Goal: Task Accomplishment & Management: Manage account settings

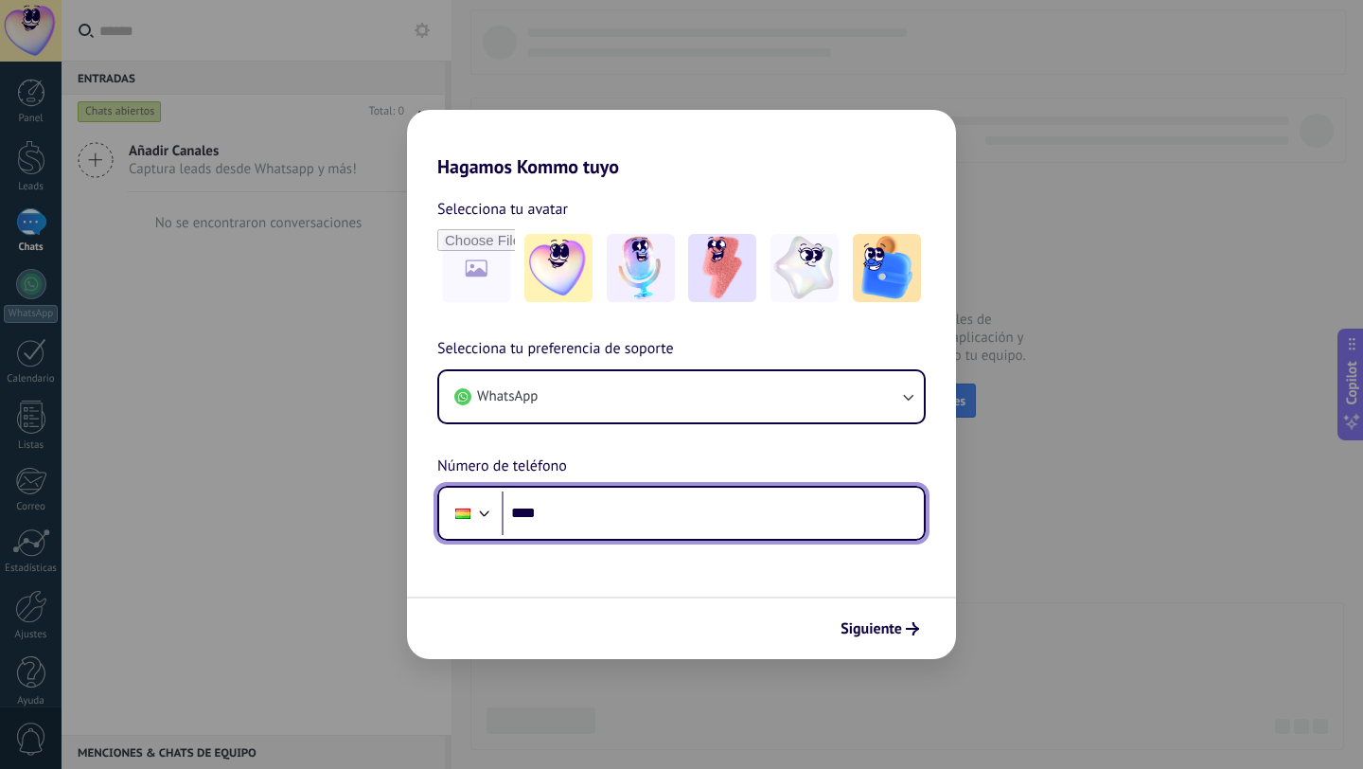
click at [584, 503] on input "****" at bounding box center [713, 513] width 422 height 44
type input "**********"
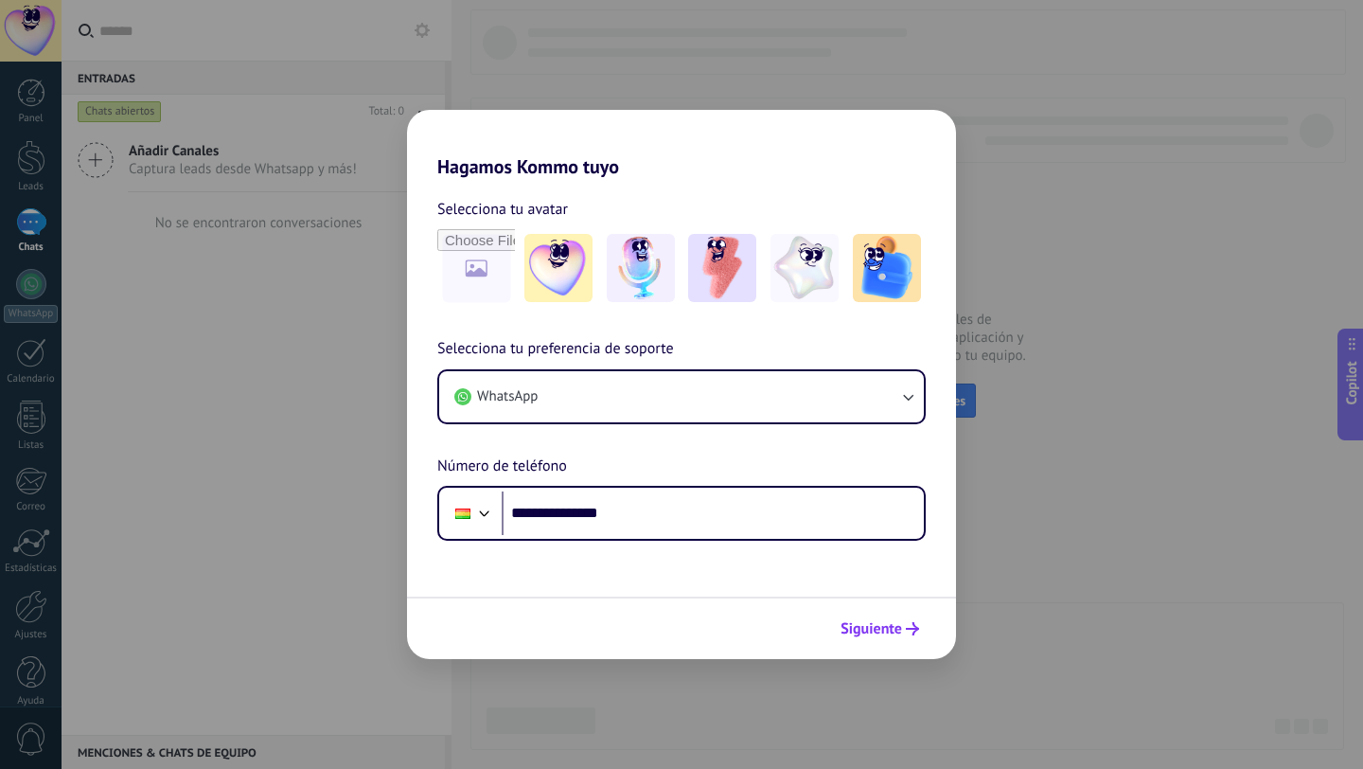
click at [906, 630] on icon "submit" at bounding box center [912, 628] width 13 height 13
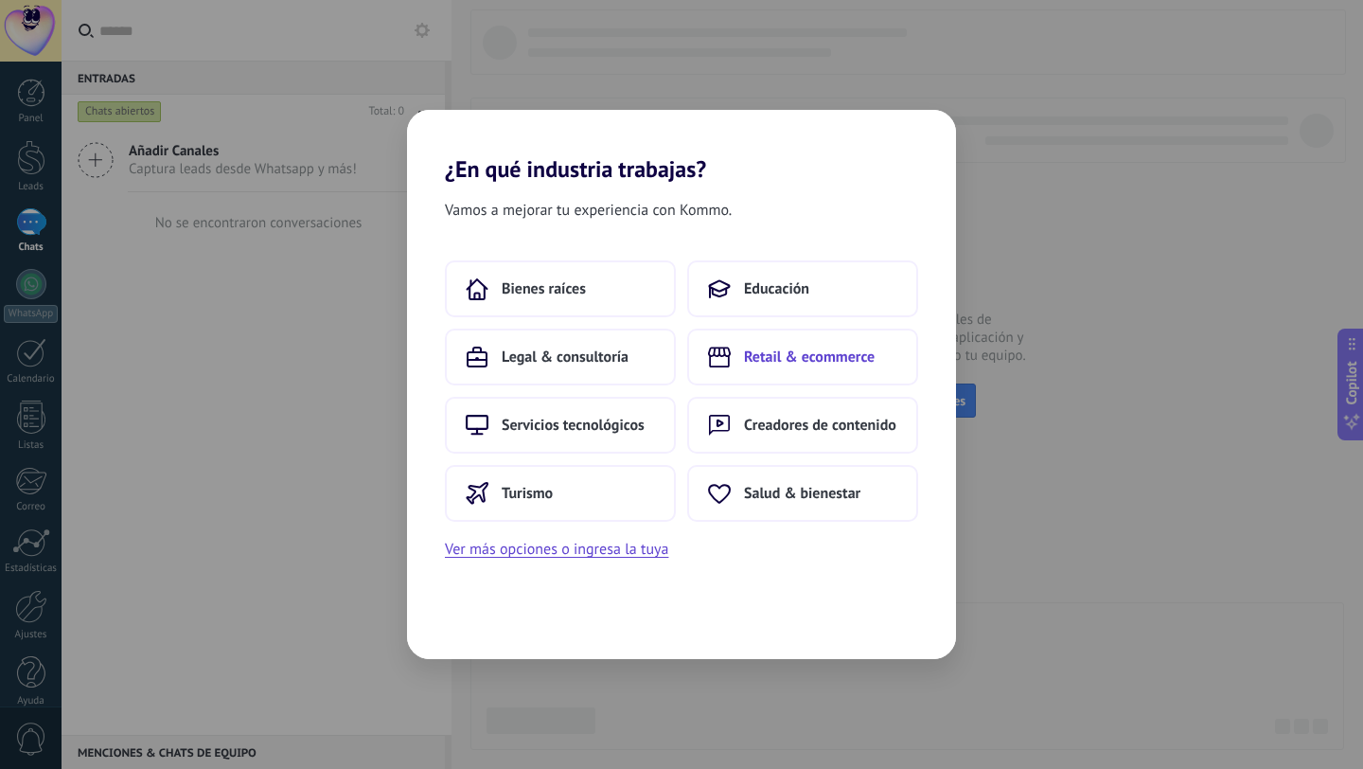
click at [750, 348] on span "Retail & ecommerce" at bounding box center [809, 356] width 131 height 19
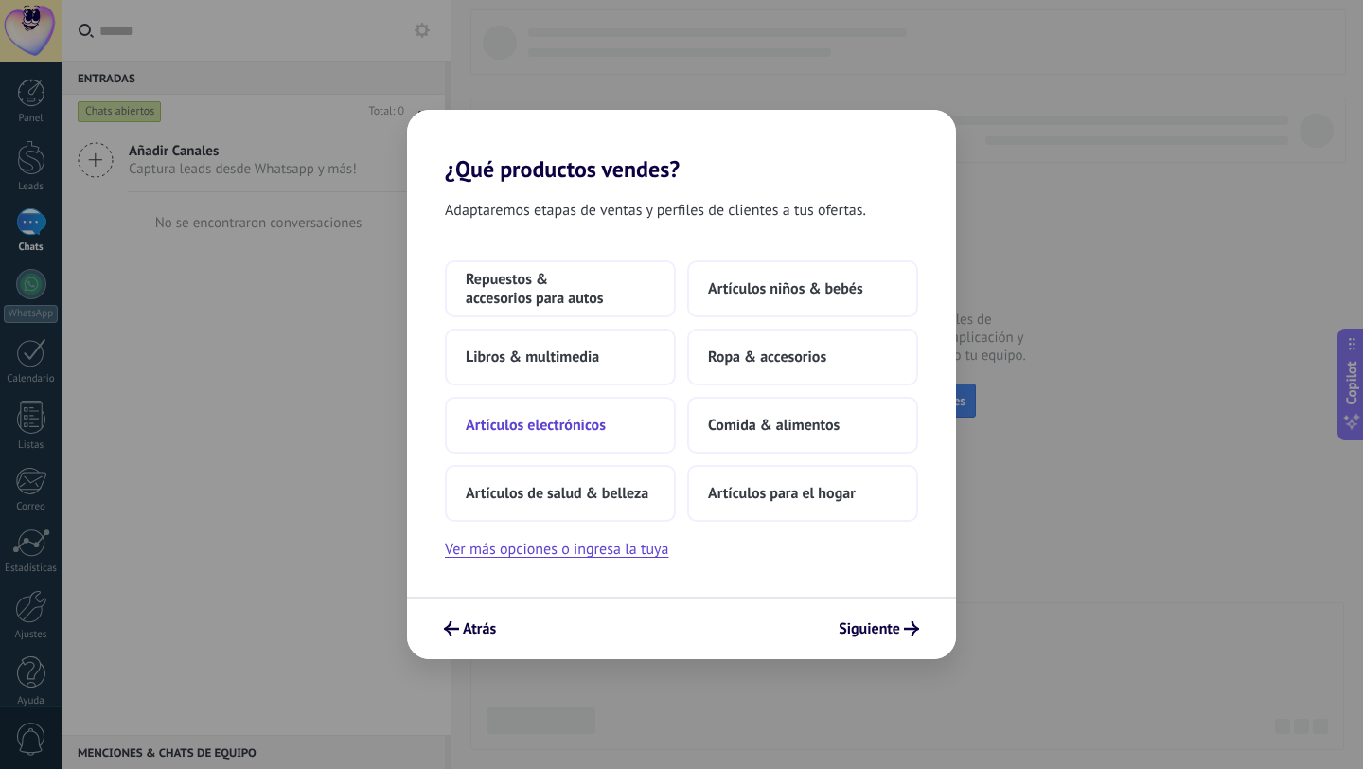
click at [614, 429] on button "Artículos electrónicos" at bounding box center [560, 425] width 231 height 57
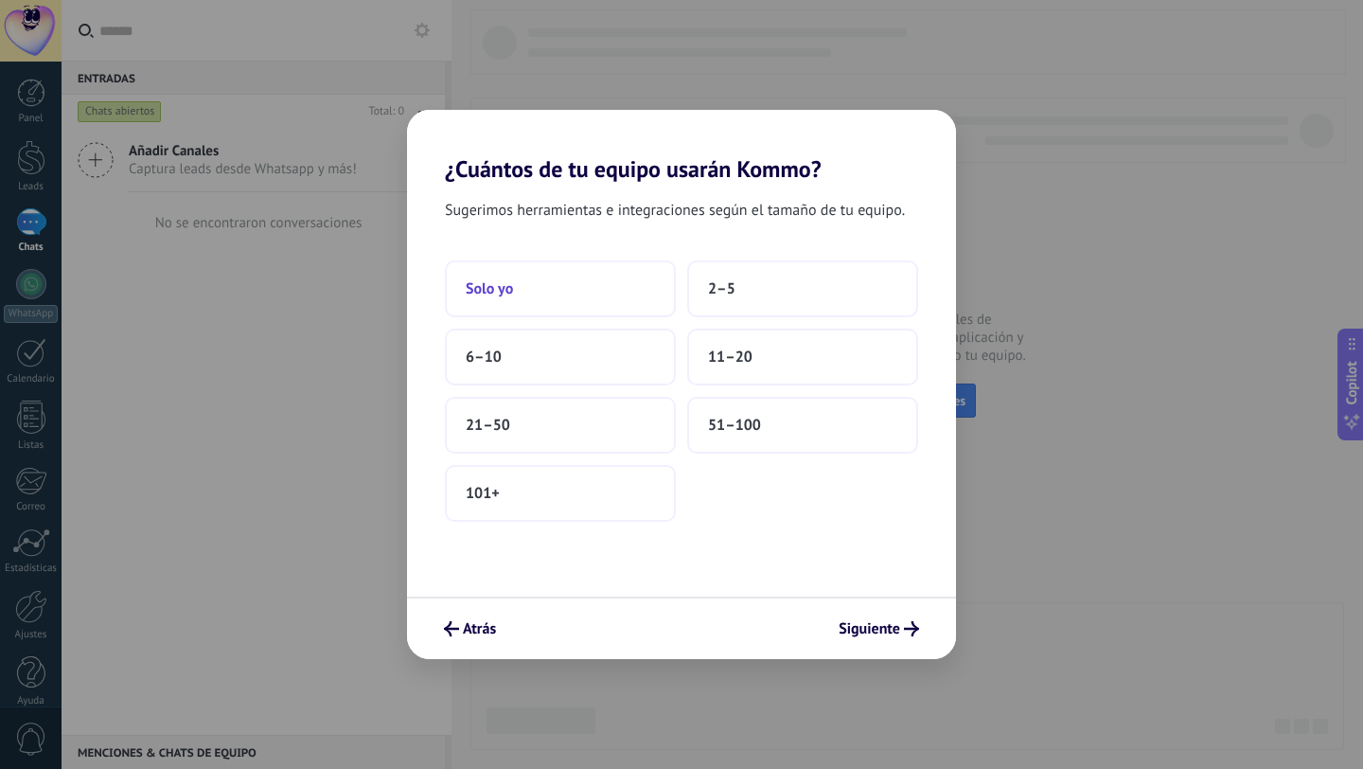
click at [535, 276] on button "Solo yo" at bounding box center [560, 288] width 231 height 57
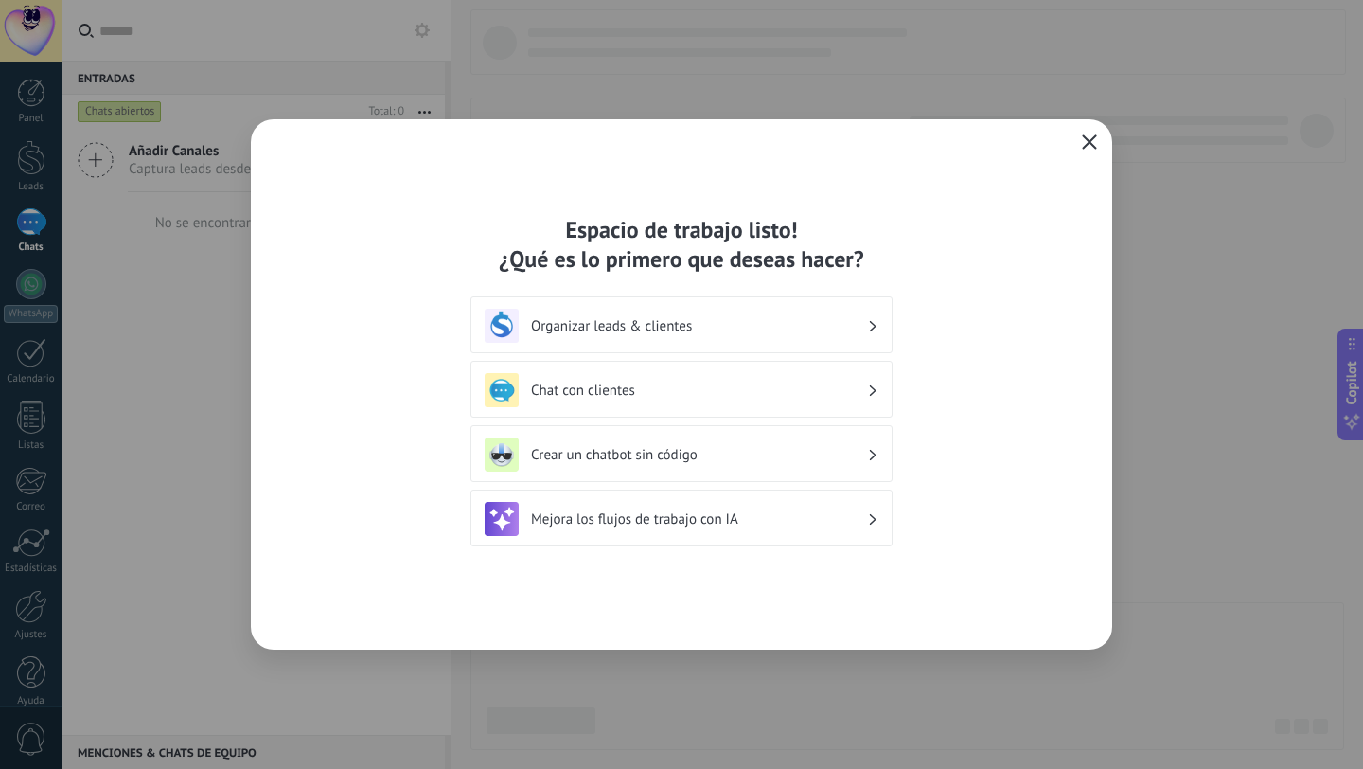
click at [1094, 135] on icon "button" at bounding box center [1089, 141] width 15 height 15
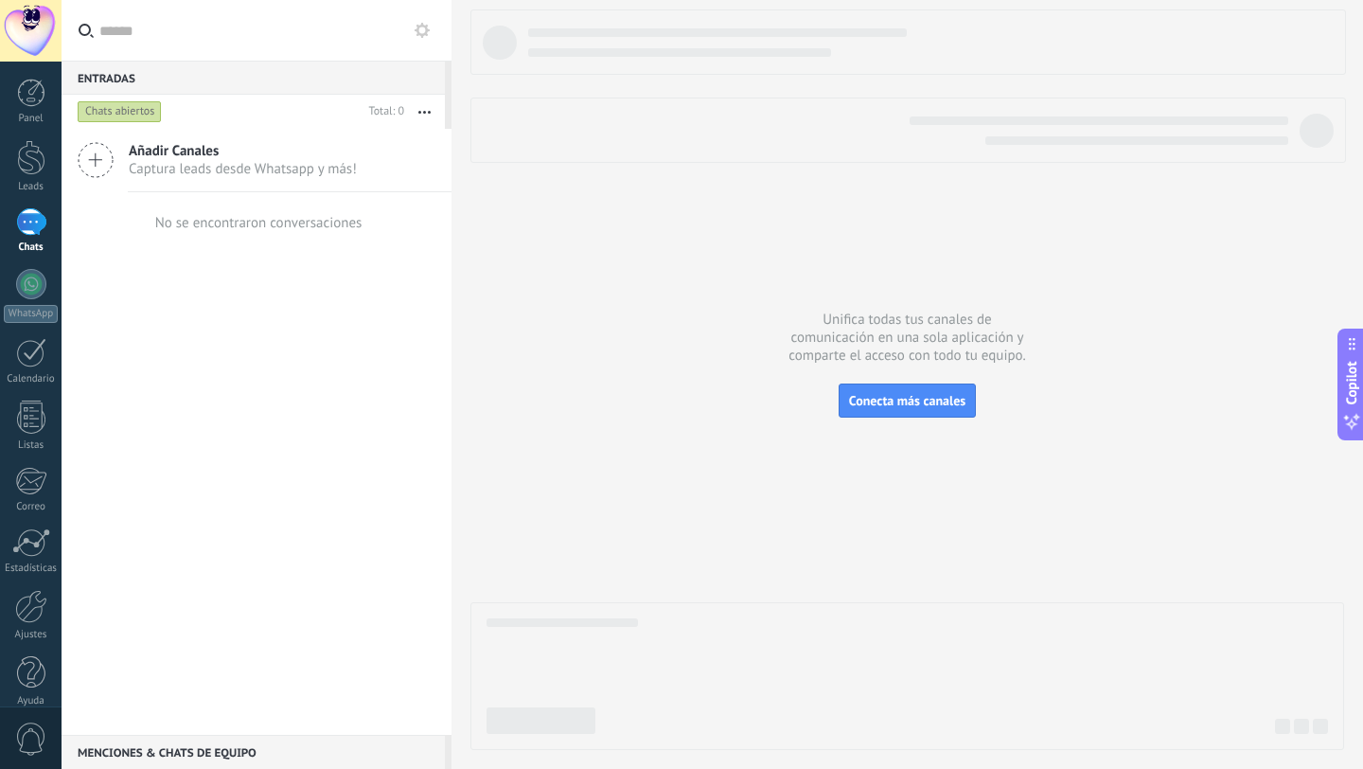
scroll to position [19, 0]
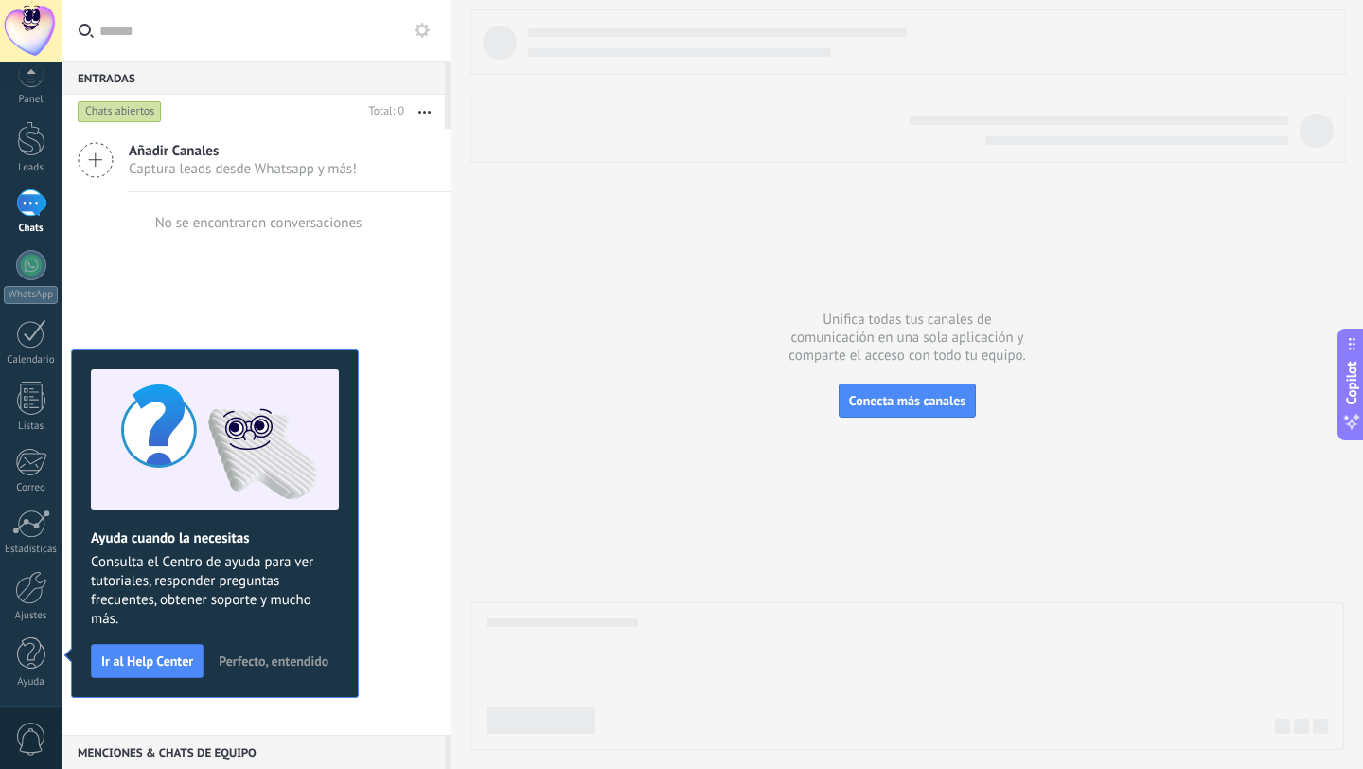
click at [287, 659] on span "Perfecto, entendido" at bounding box center [274, 660] width 110 height 13
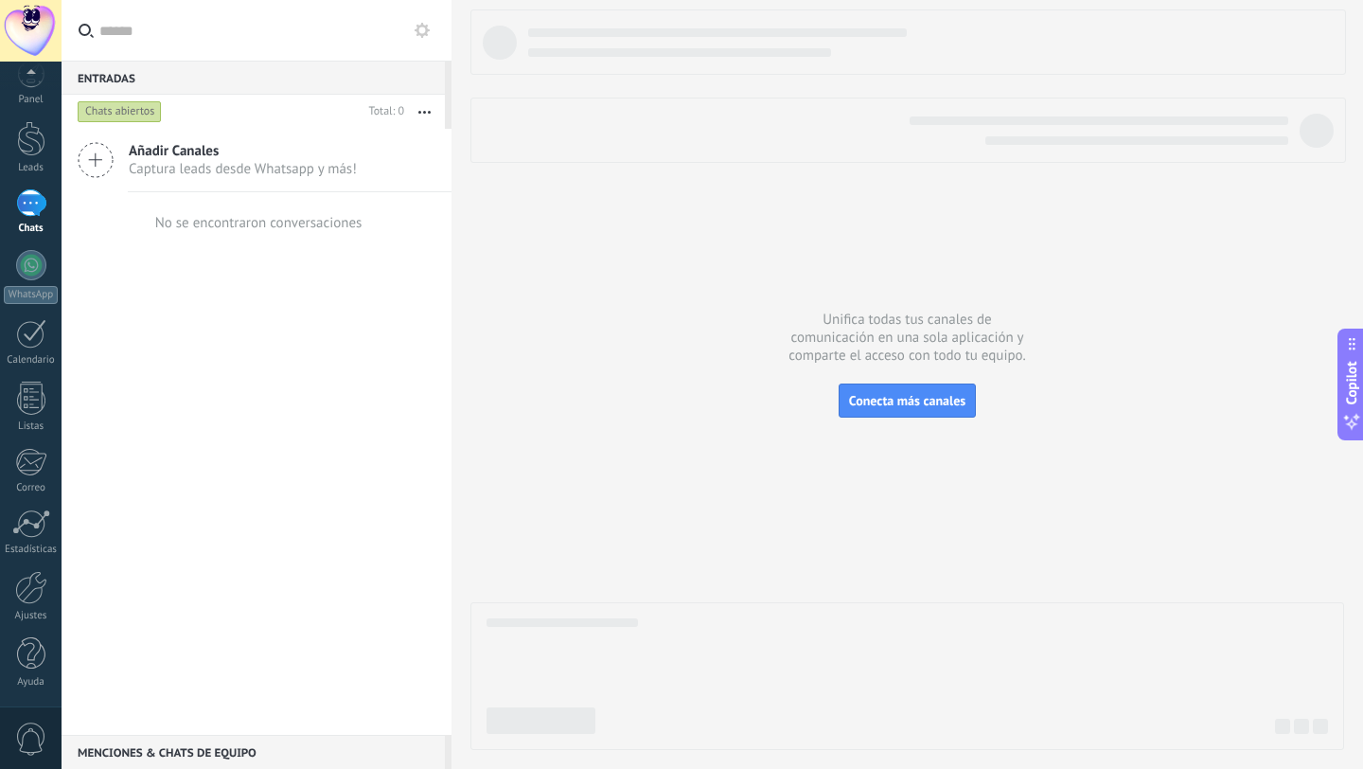
scroll to position [0, 0]
click at [41, 21] on div at bounding box center [31, 31] width 62 height 62
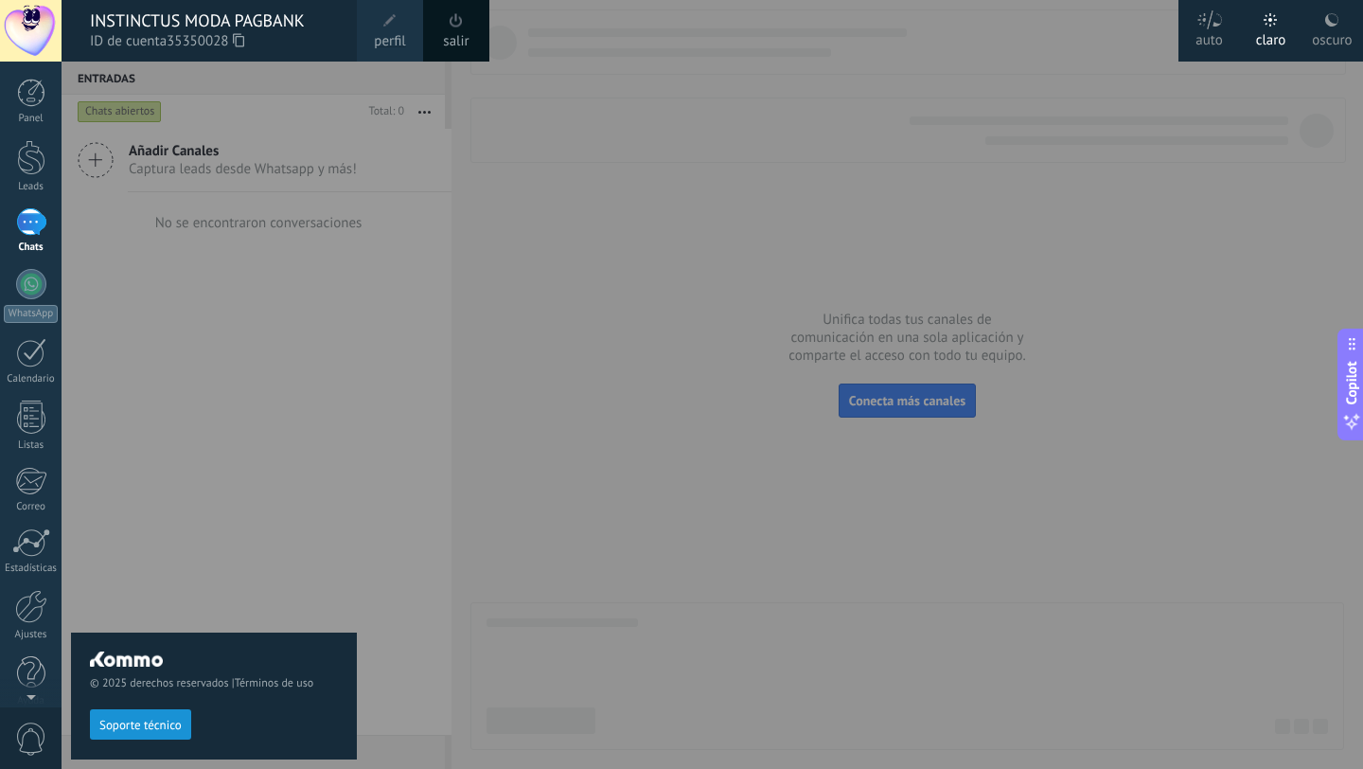
click at [387, 26] on span at bounding box center [389, 20] width 13 height 13
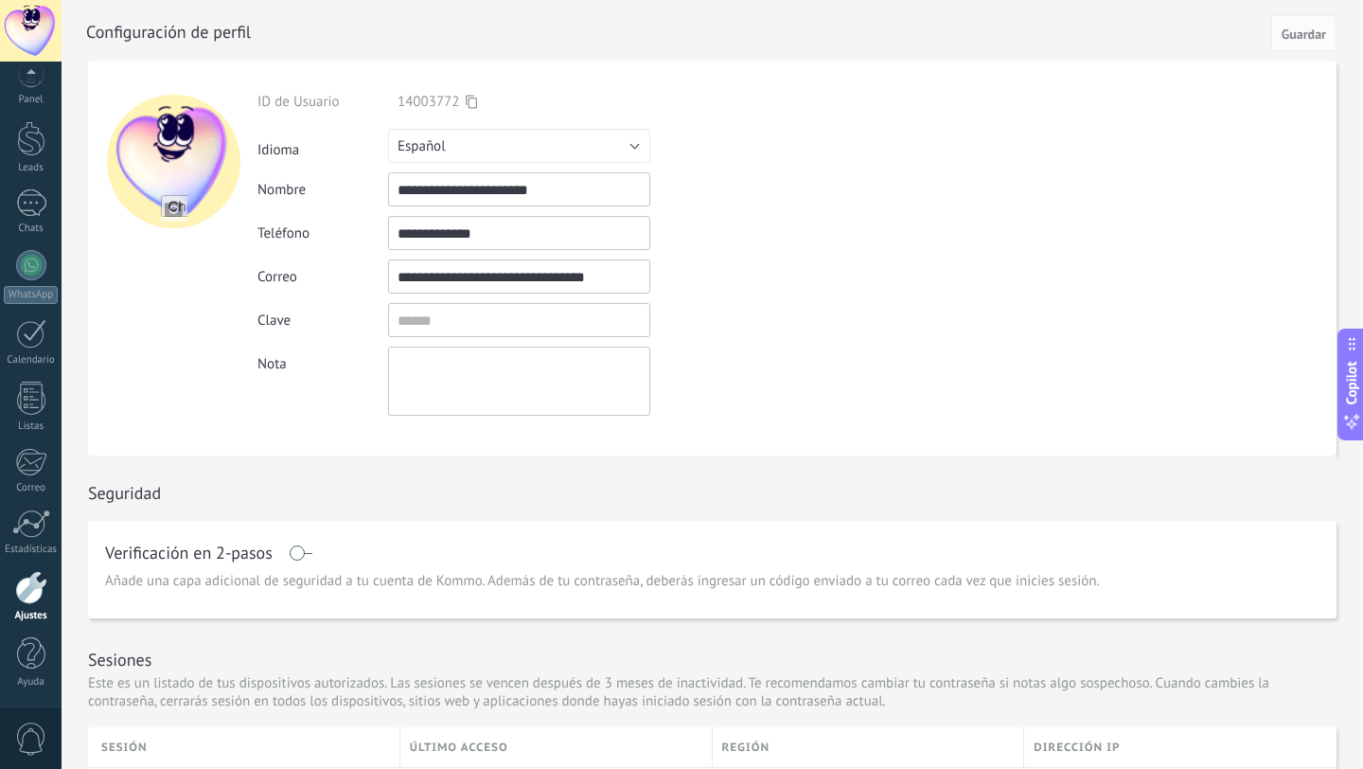
scroll to position [20, 0]
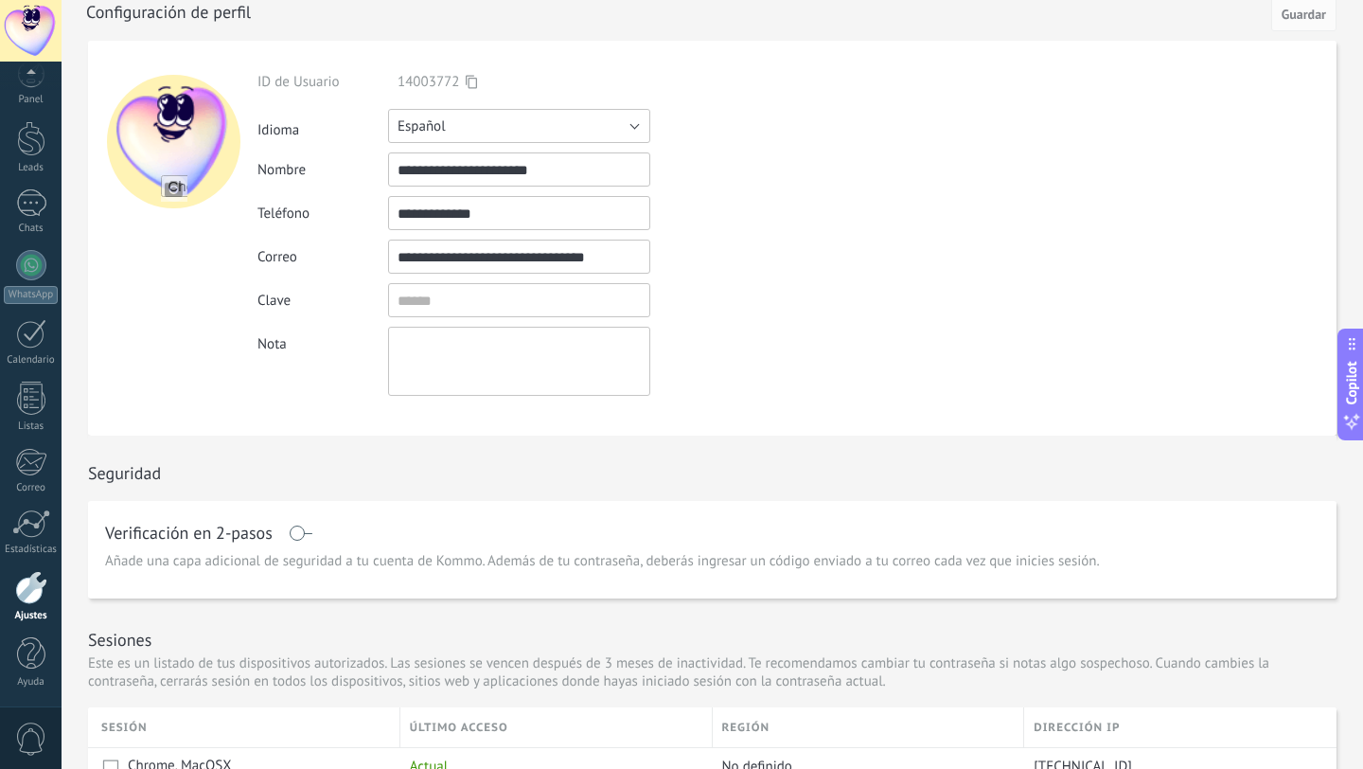
click at [585, 135] on button "Español" at bounding box center [519, 126] width 262 height 34
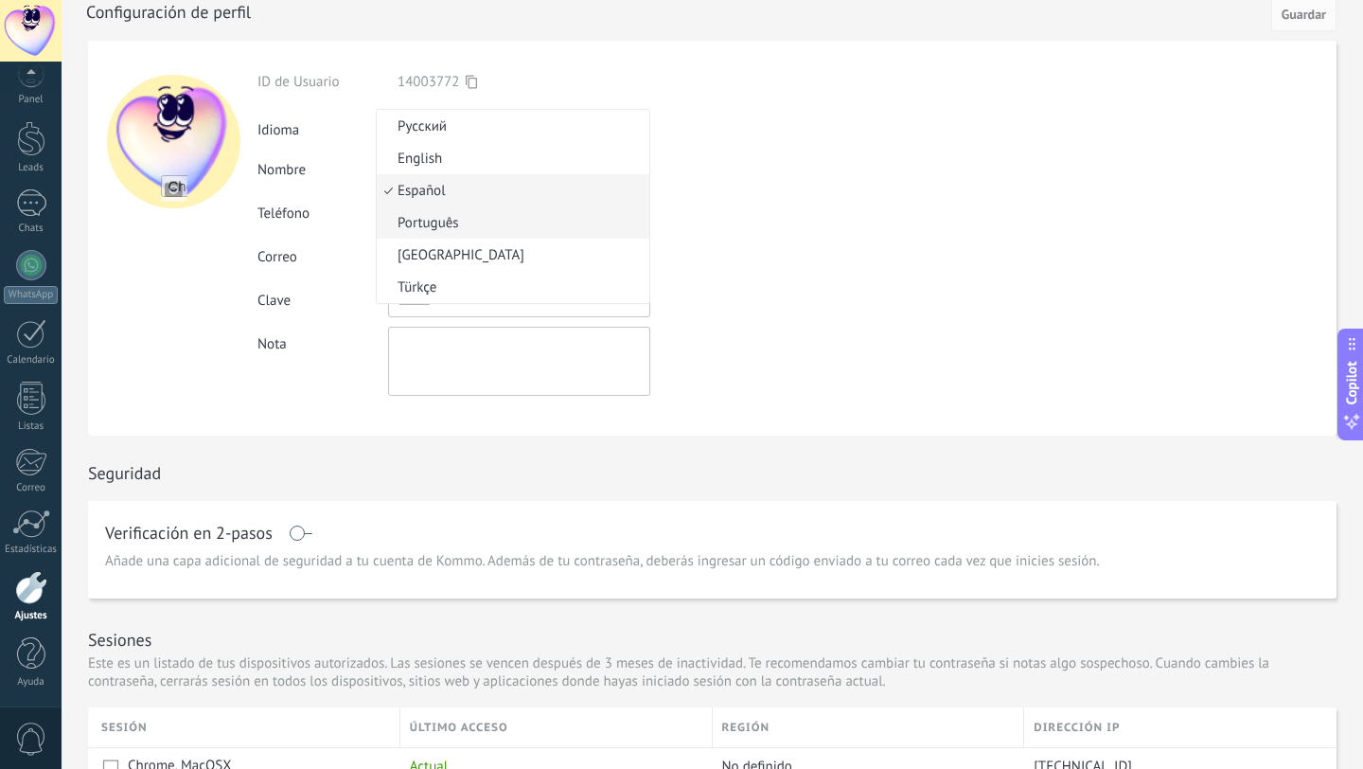
click at [511, 235] on li "Português" at bounding box center [513, 222] width 273 height 32
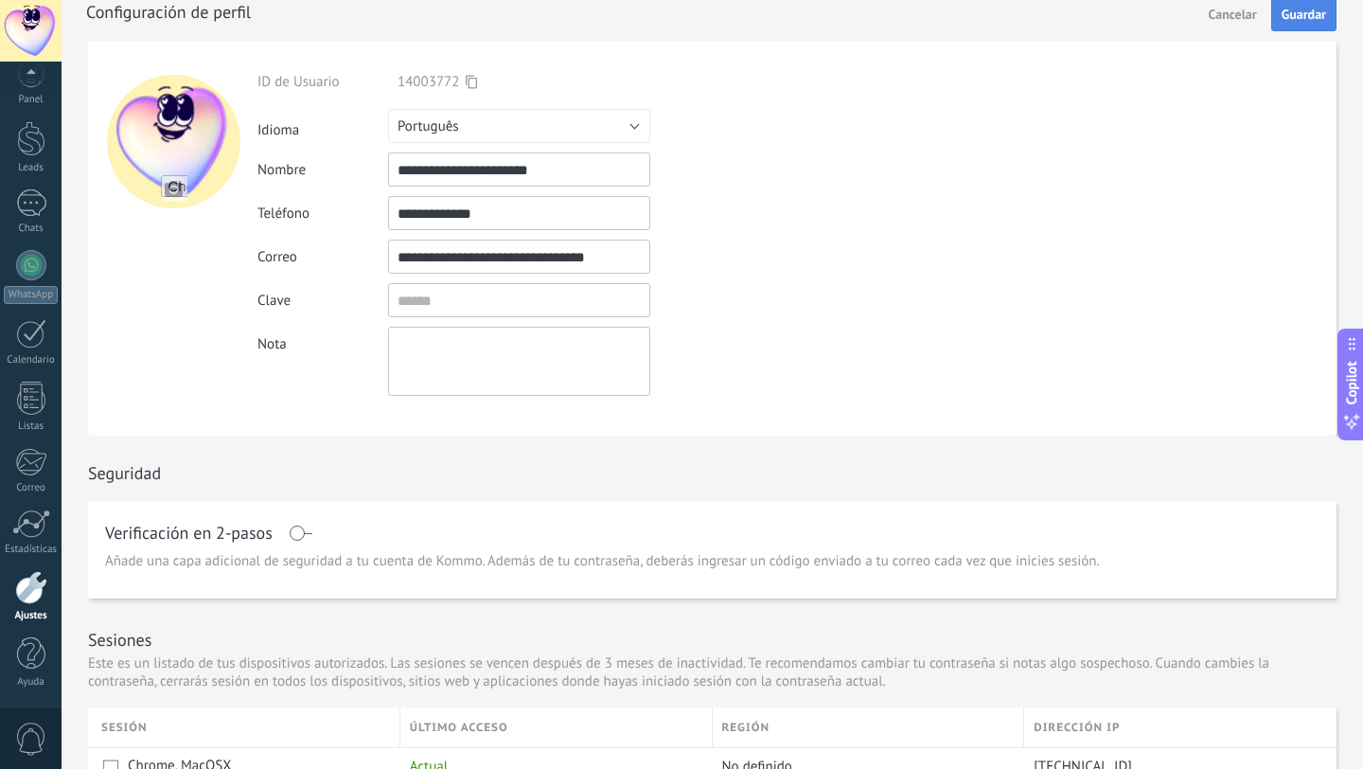
click at [1301, 23] on button "Guardar" at bounding box center [1303, 13] width 65 height 36
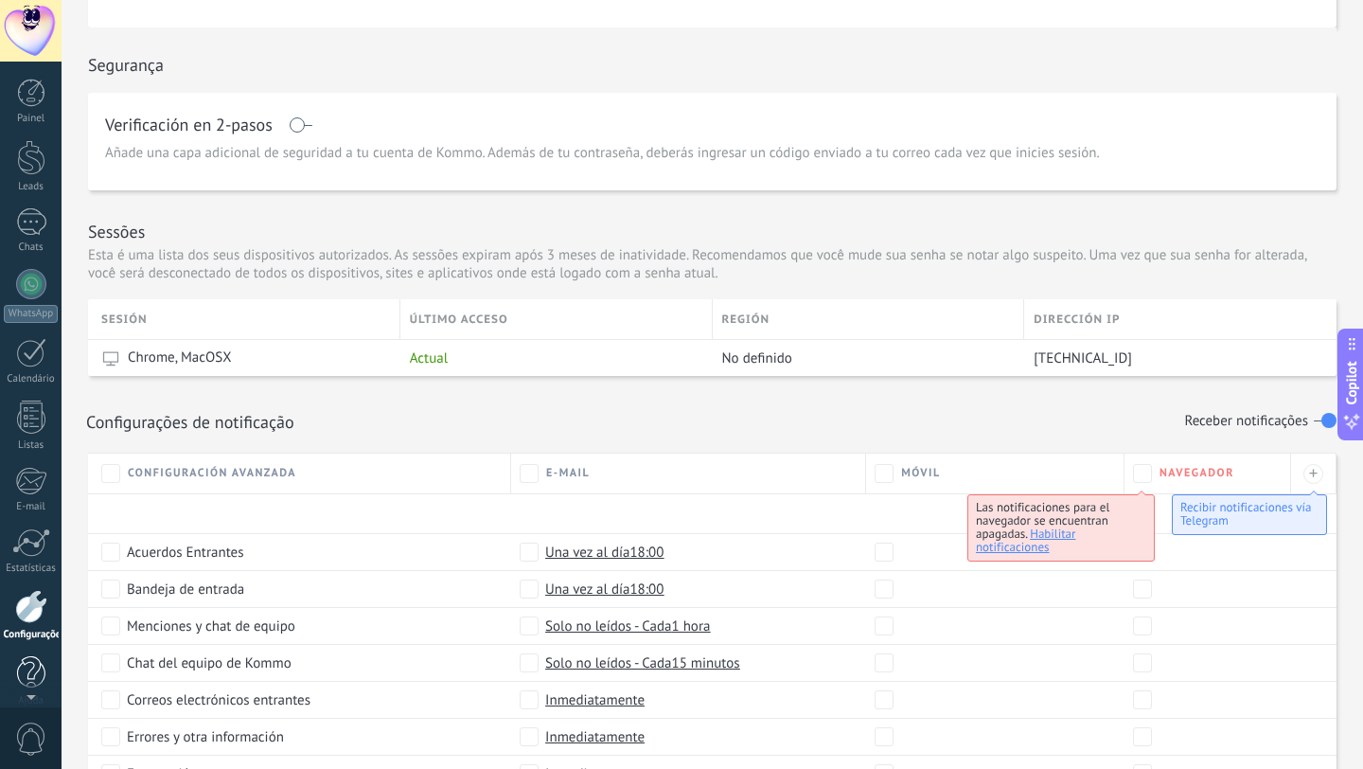
scroll to position [19, 0]
click at [40, 603] on div at bounding box center [31, 587] width 32 height 33
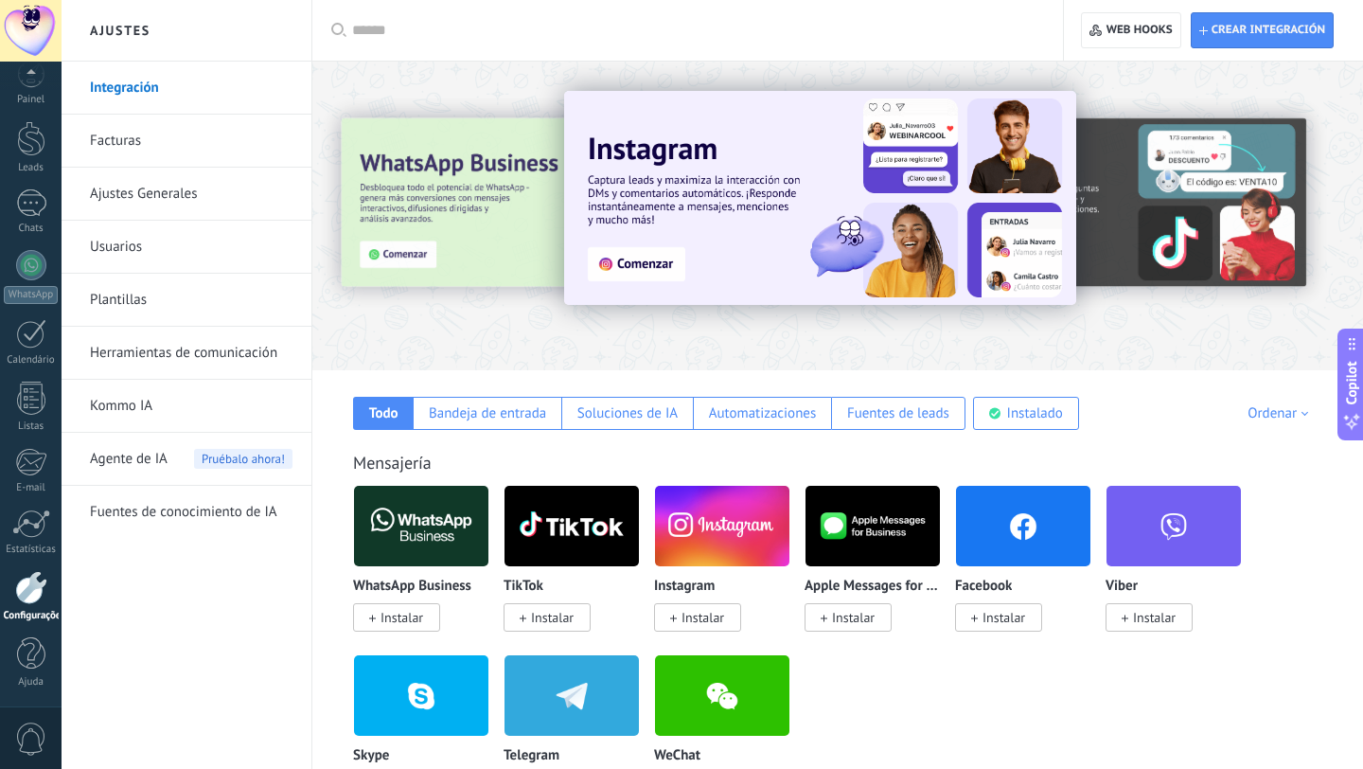
click at [149, 457] on span "Agente de IA" at bounding box center [129, 459] width 78 height 53
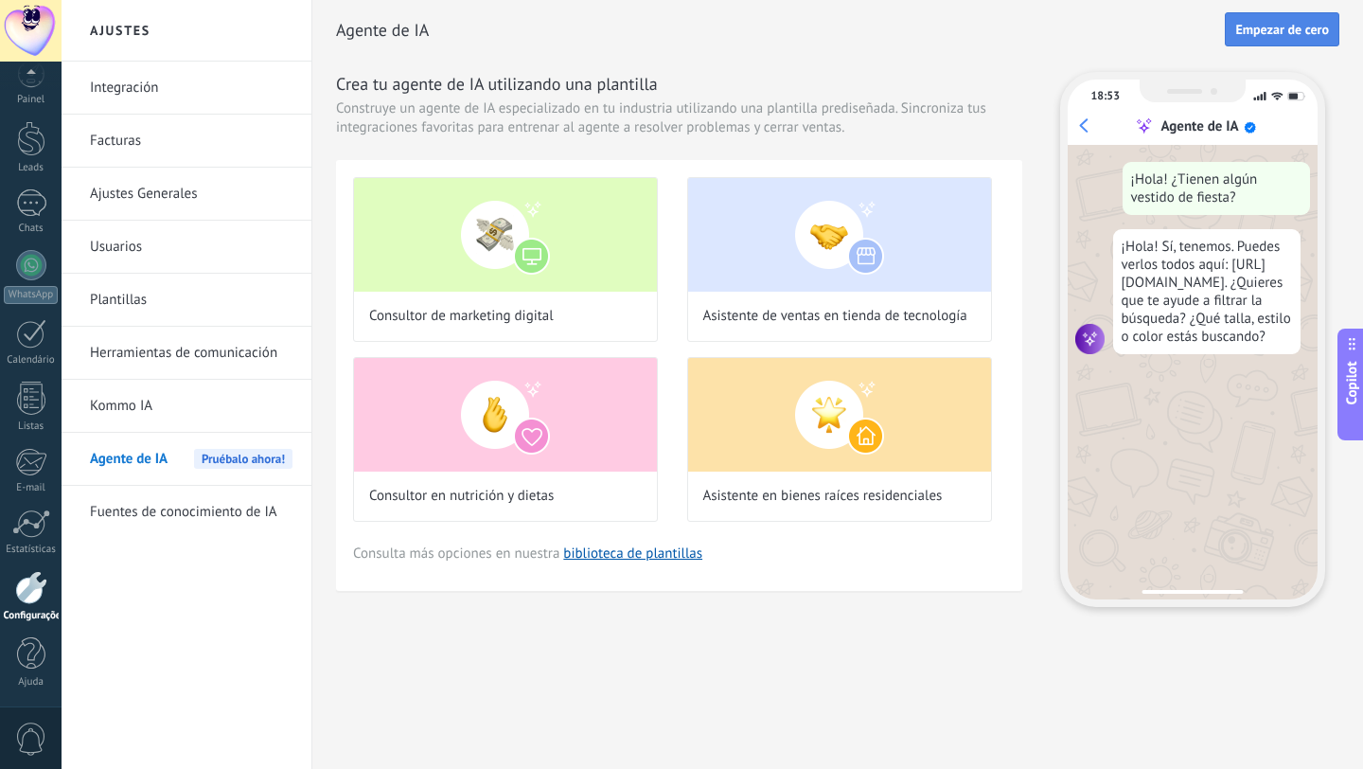
click at [1272, 29] on span "Empezar de cero" at bounding box center [1282, 29] width 94 height 13
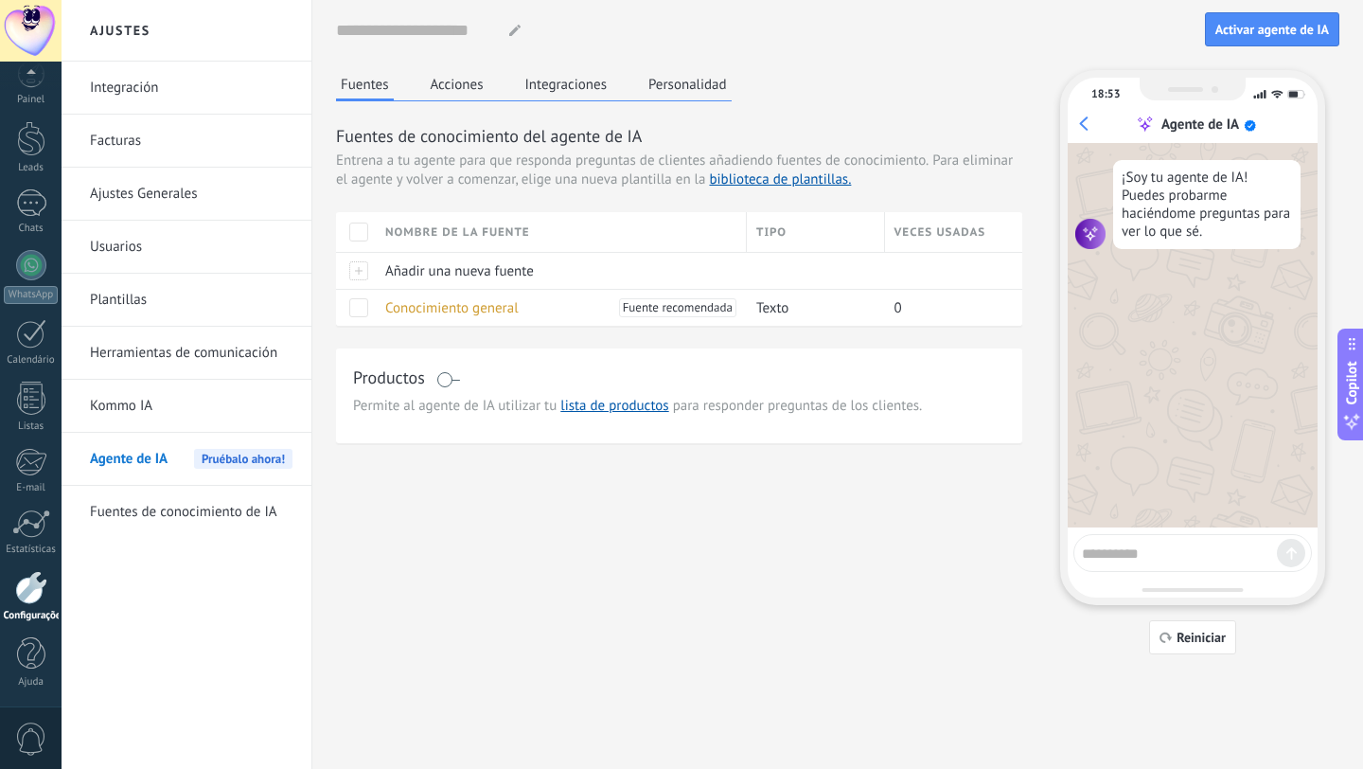
click at [1162, 556] on textarea at bounding box center [1179, 551] width 195 height 24
click at [681, 80] on button "Personalidad" at bounding box center [688, 84] width 88 height 28
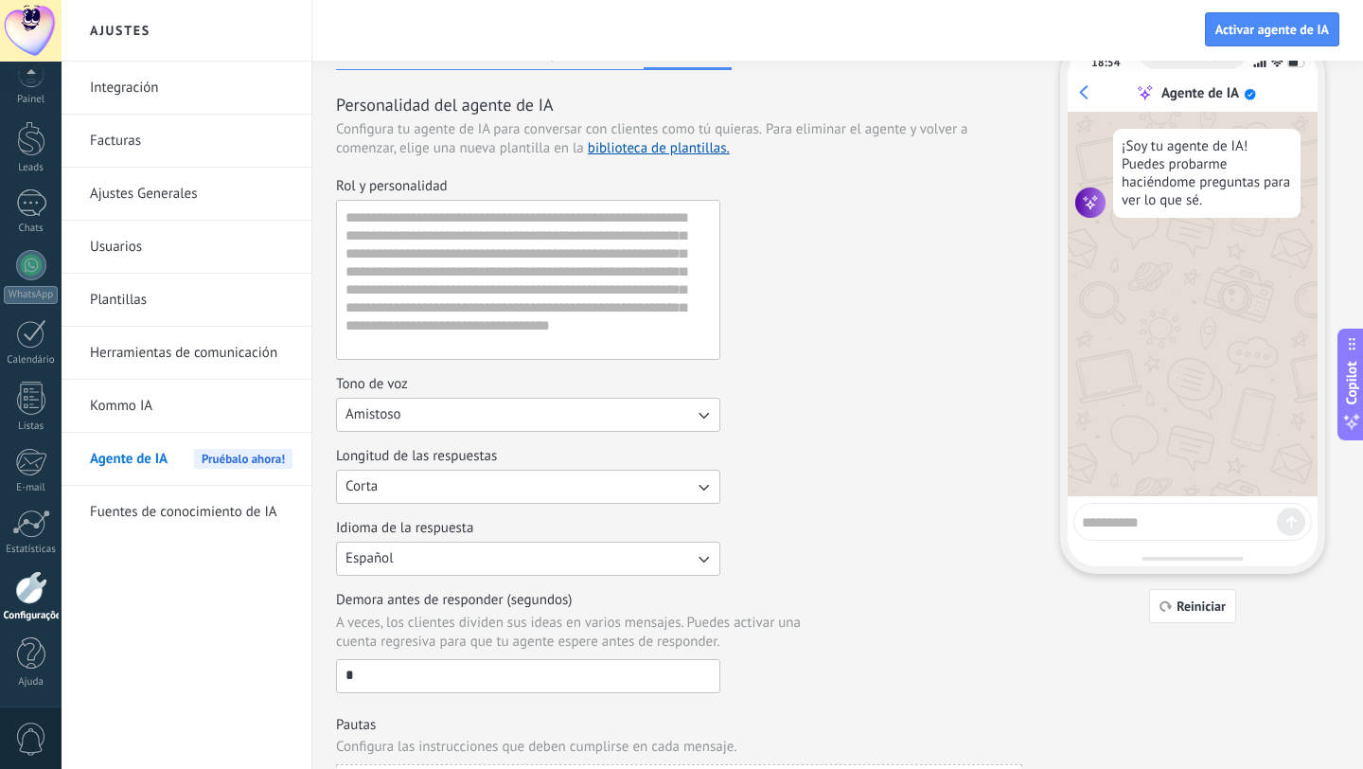
scroll to position [39, 0]
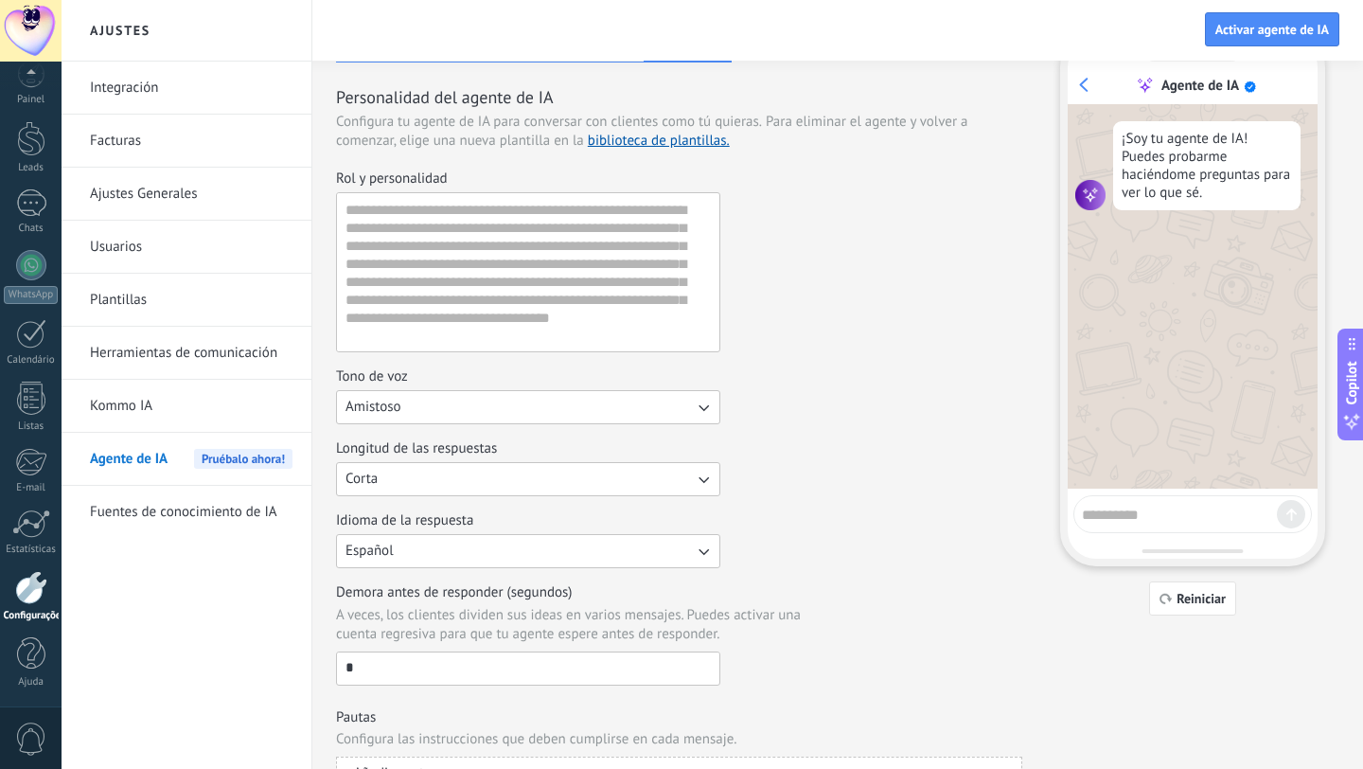
click at [468, 547] on button "Español" at bounding box center [528, 551] width 384 height 34
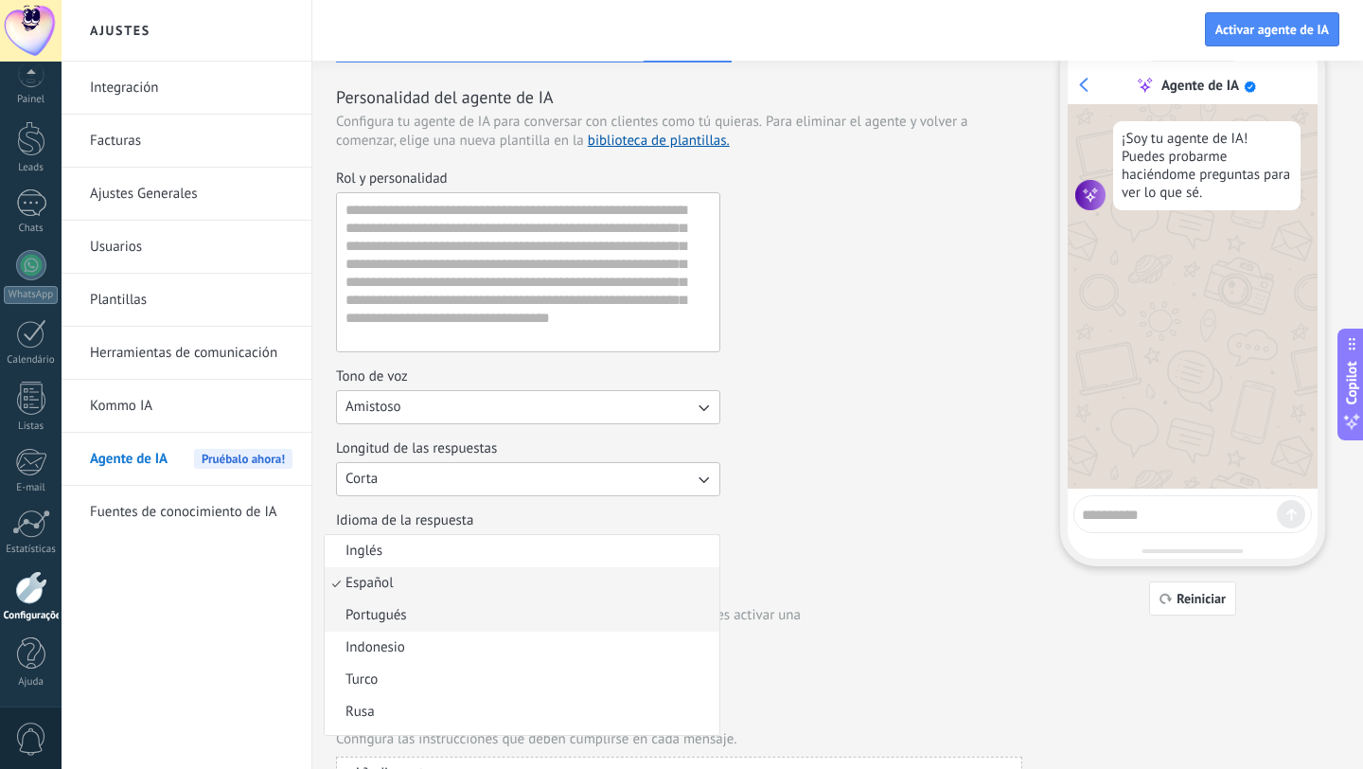
click at [431, 620] on li "Portugués" at bounding box center [522, 615] width 395 height 32
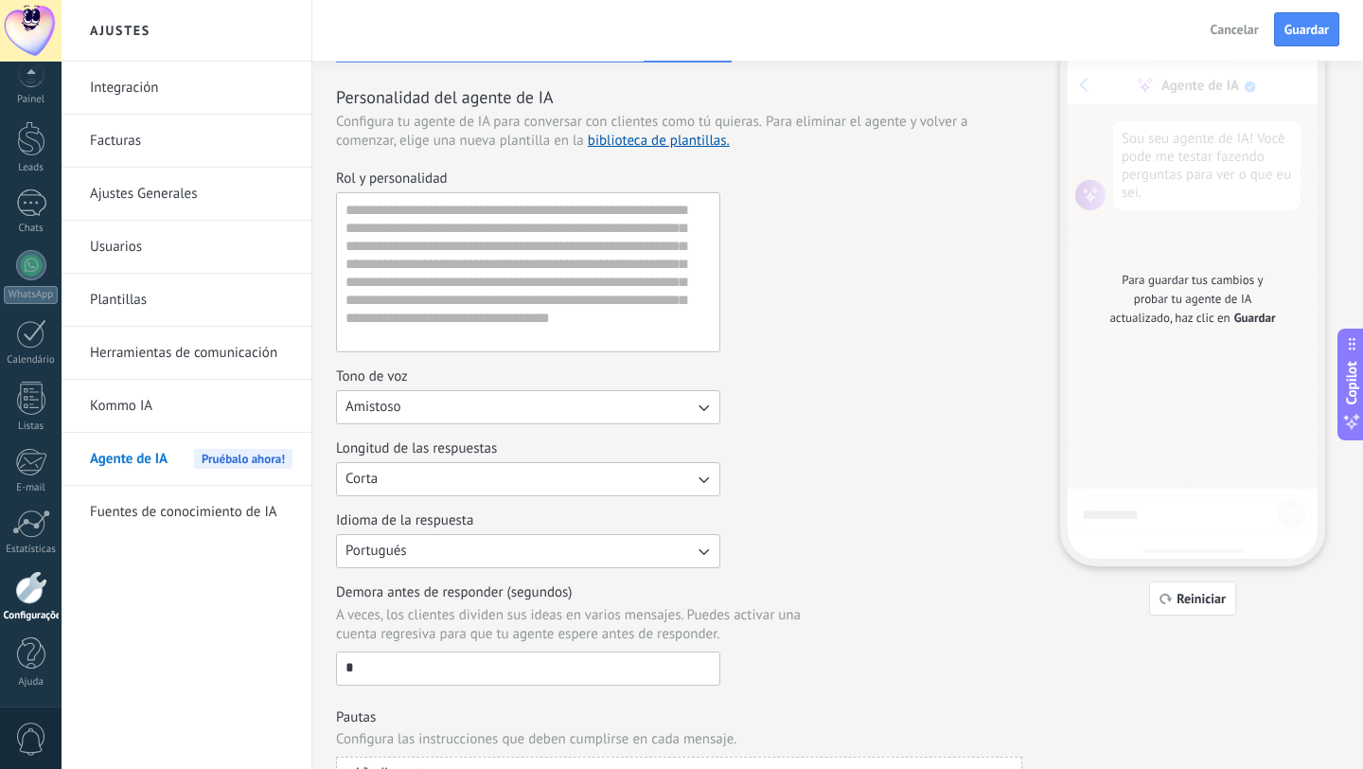
scroll to position [122, 0]
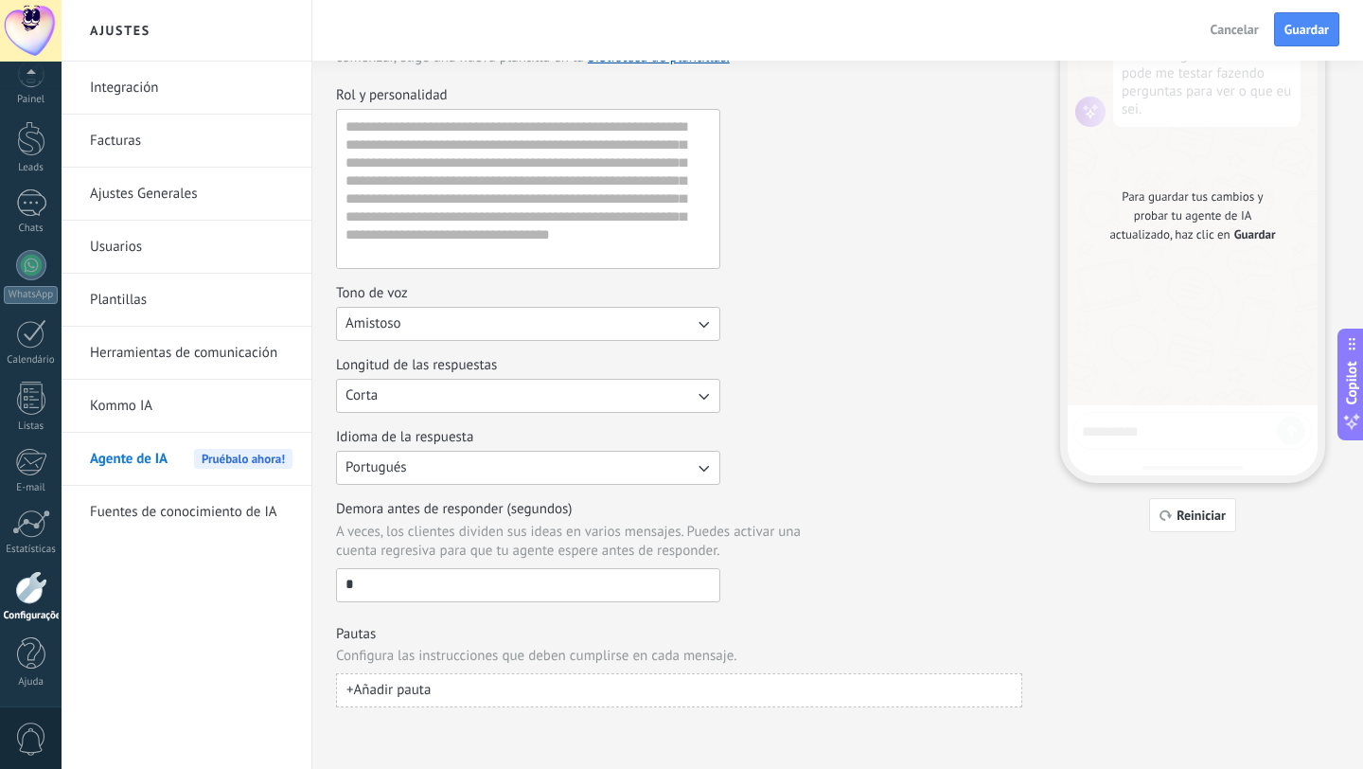
click at [516, 586] on input "*" at bounding box center [528, 584] width 382 height 30
type input "**"
click at [934, 557] on div "Demora antes de responder (segundos) A veces, los clientes dividen sus ideas en…" at bounding box center [679, 551] width 686 height 102
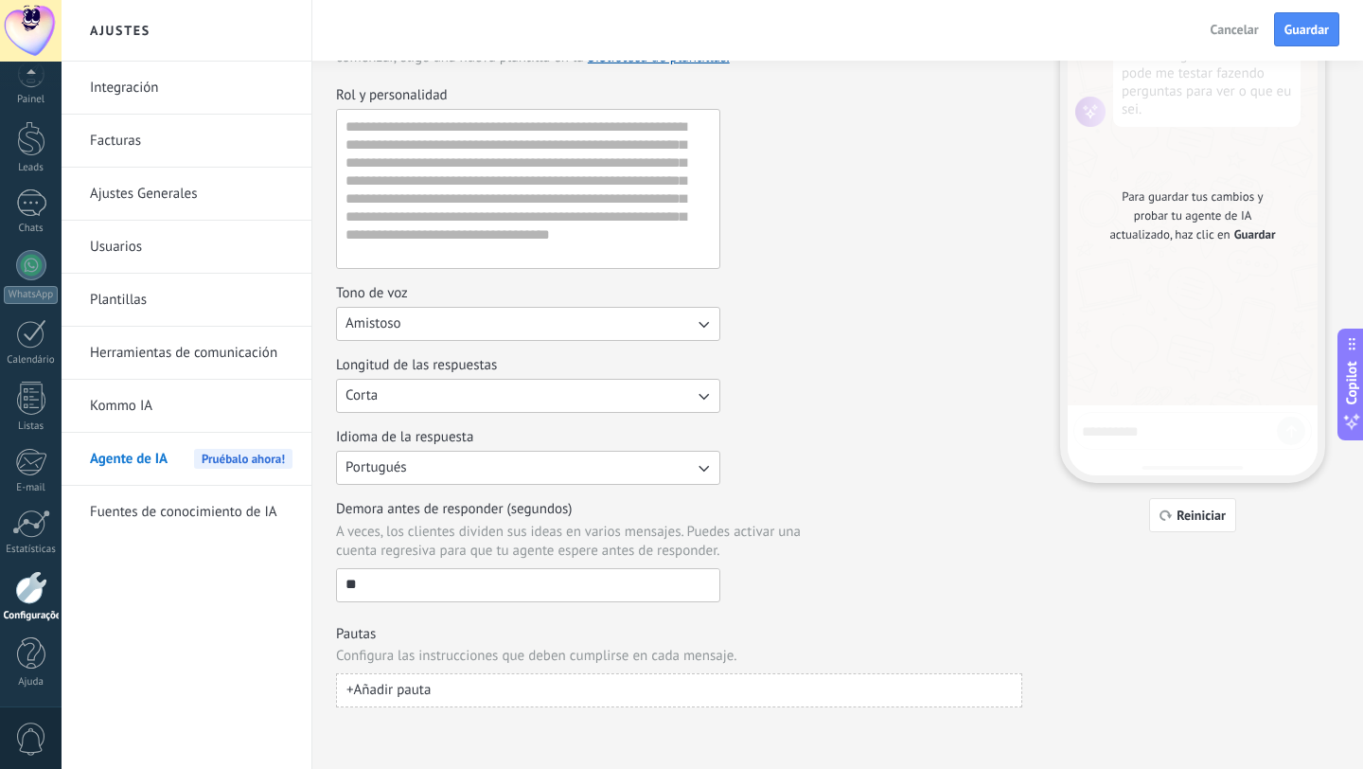
click at [1304, 34] on span "Guardar" at bounding box center [1306, 29] width 44 height 13
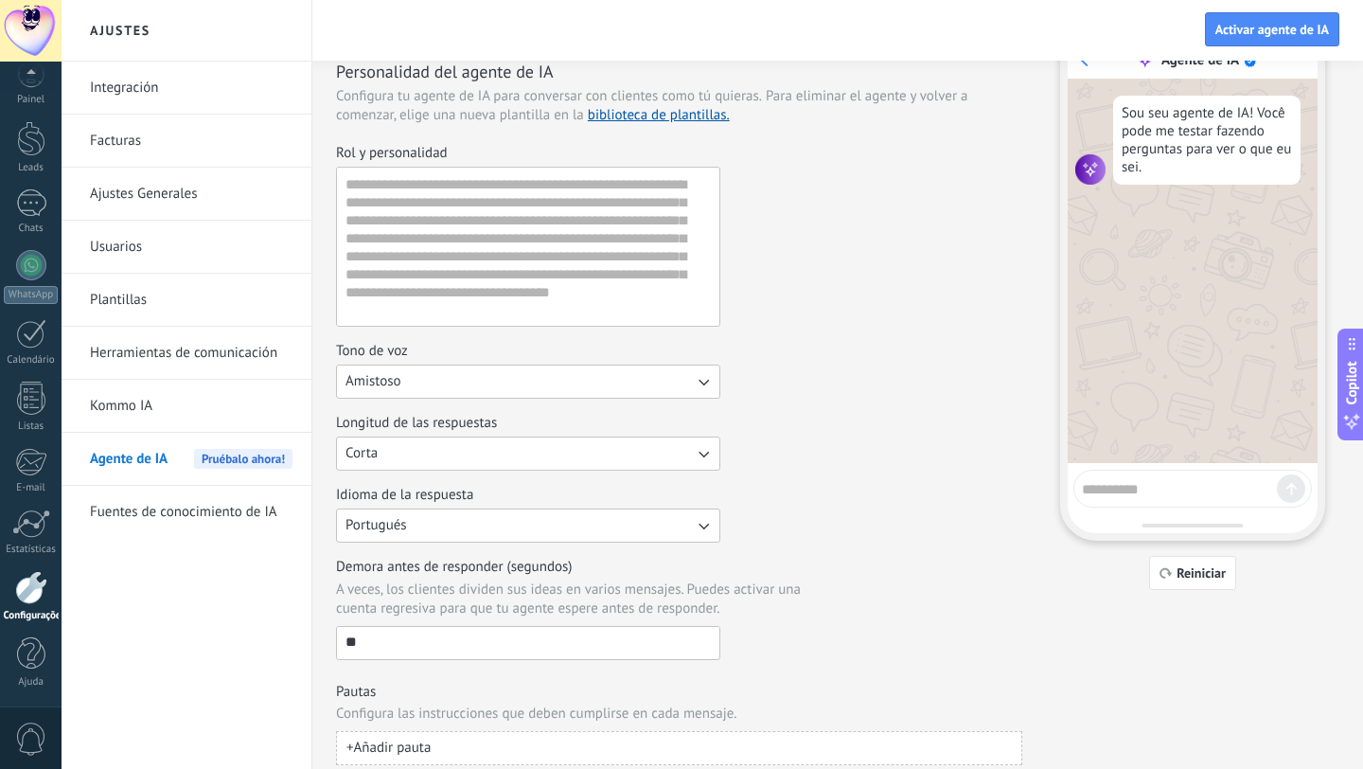
scroll to position [51, 0]
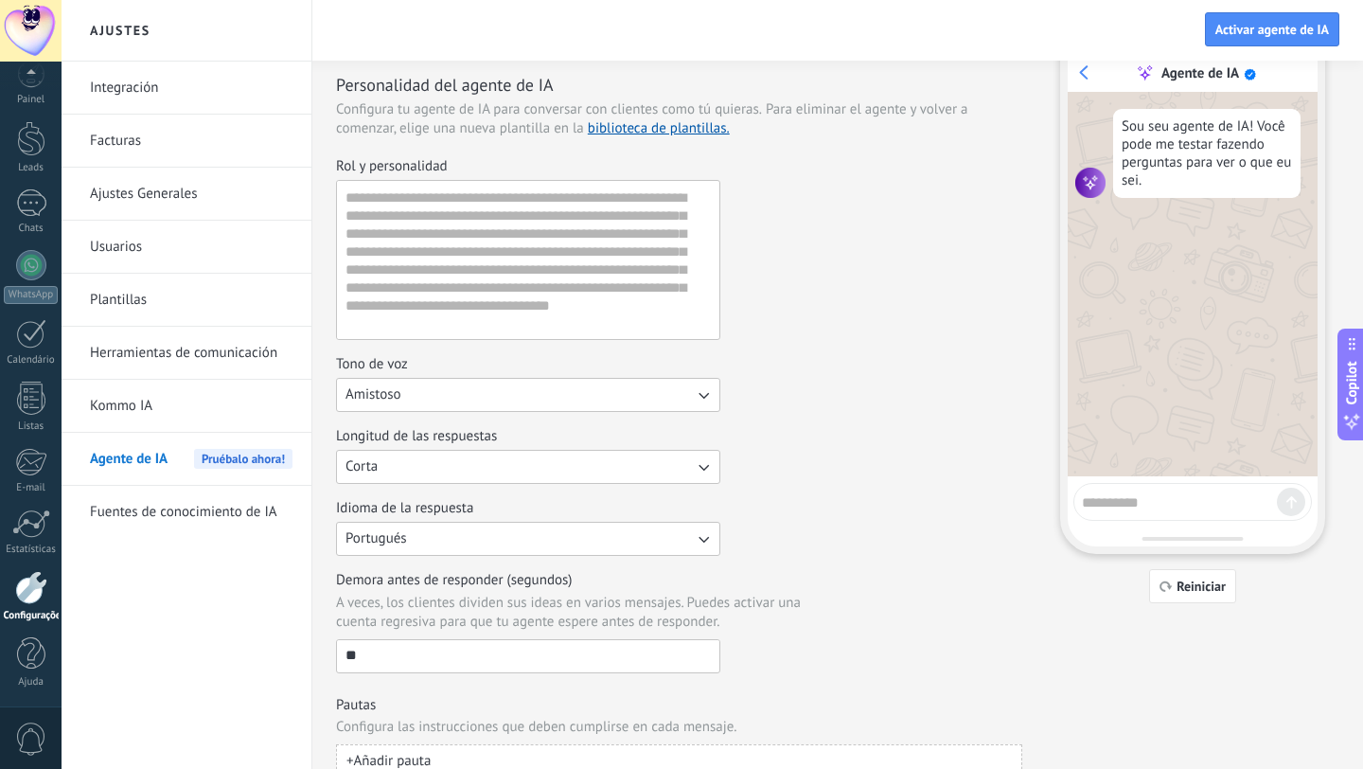
click at [1210, 500] on textarea at bounding box center [1179, 499] width 195 height 24
type textarea "**"
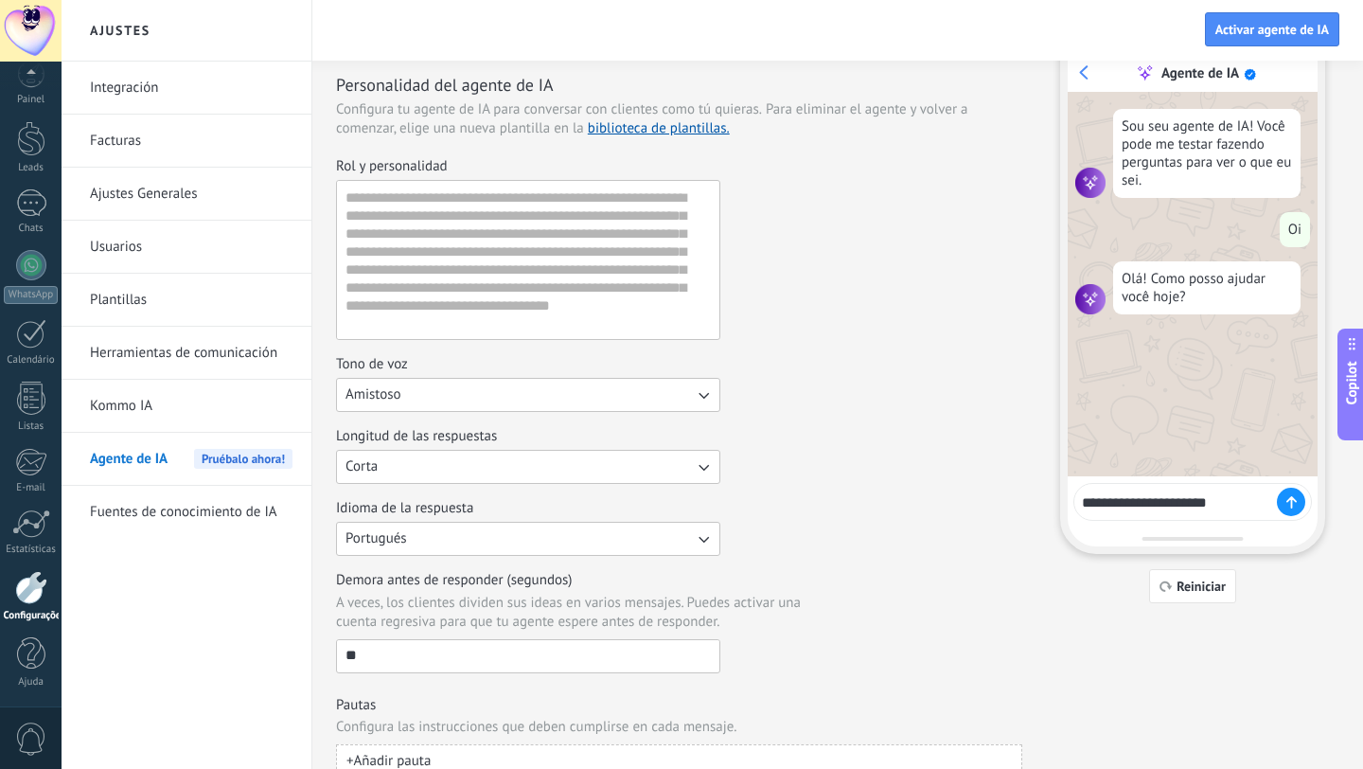
type textarea "**********"
click at [1294, 493] on div at bounding box center [1291, 501] width 28 height 28
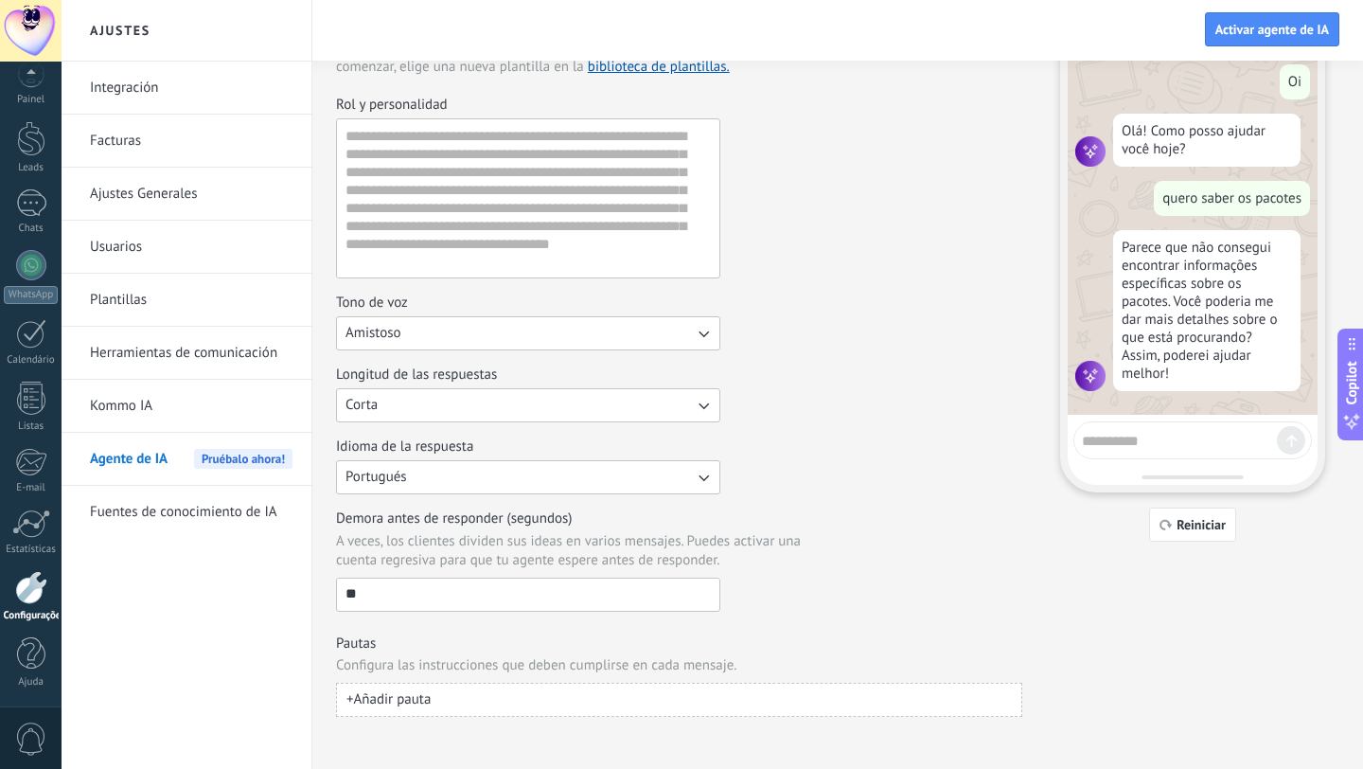
scroll to position [122, 0]
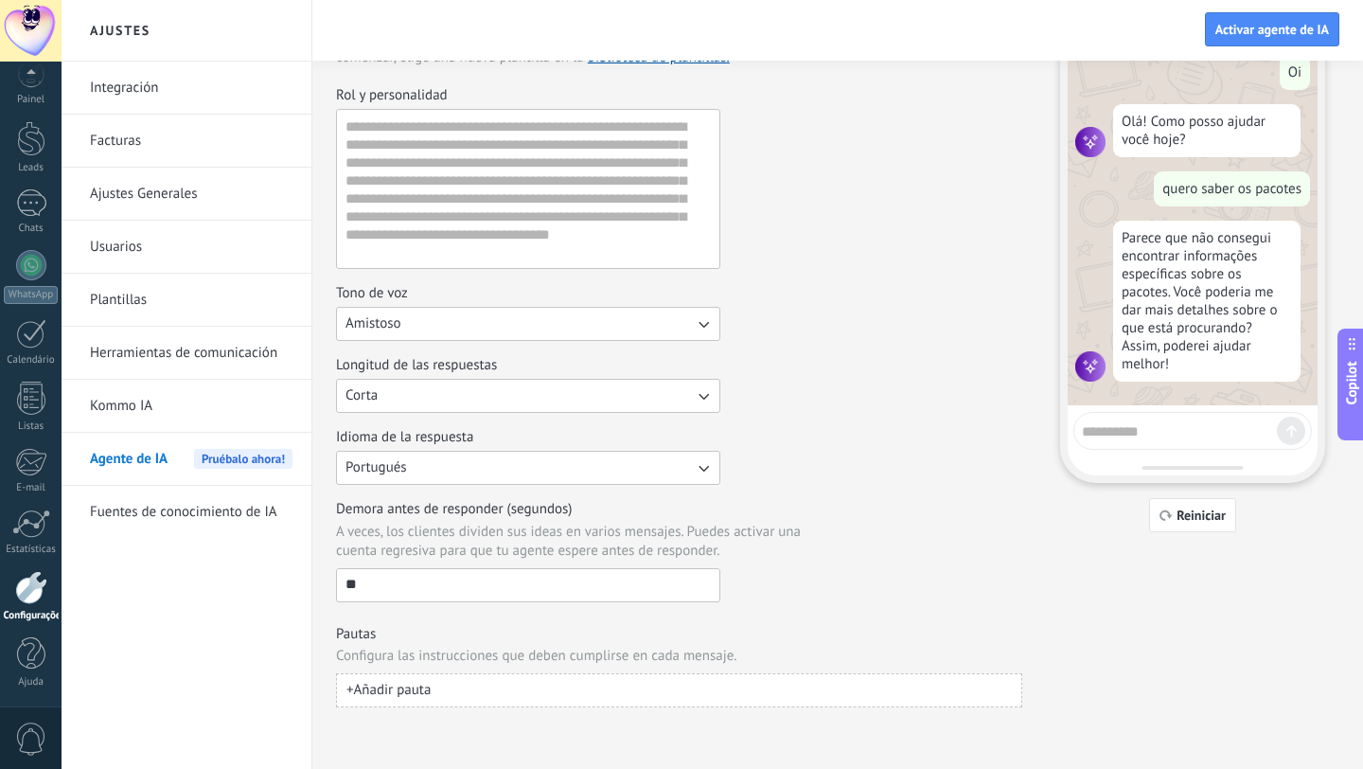
click at [648, 398] on button "Corta" at bounding box center [528, 396] width 384 height 34
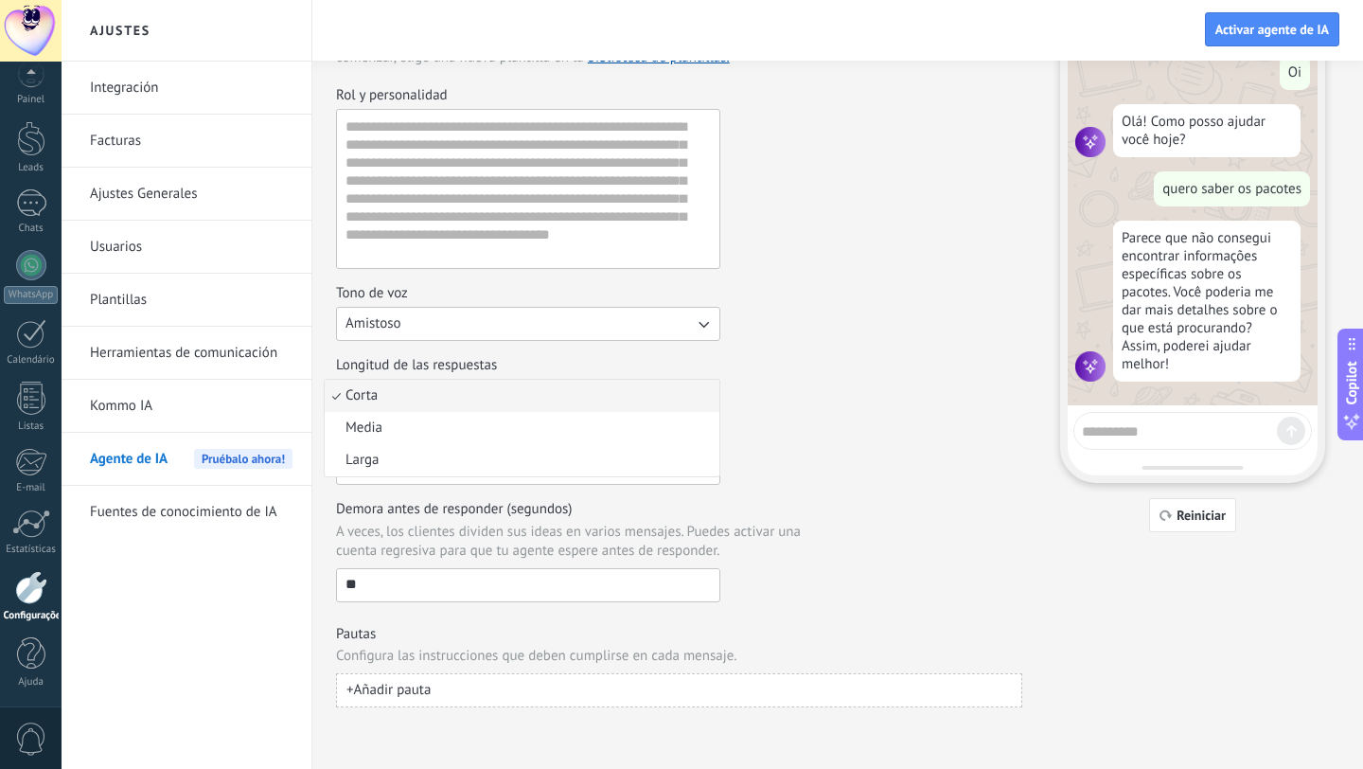
click at [810, 396] on div "Longitud de las respuestas Corta Corta Media Larga" at bounding box center [679, 384] width 686 height 57
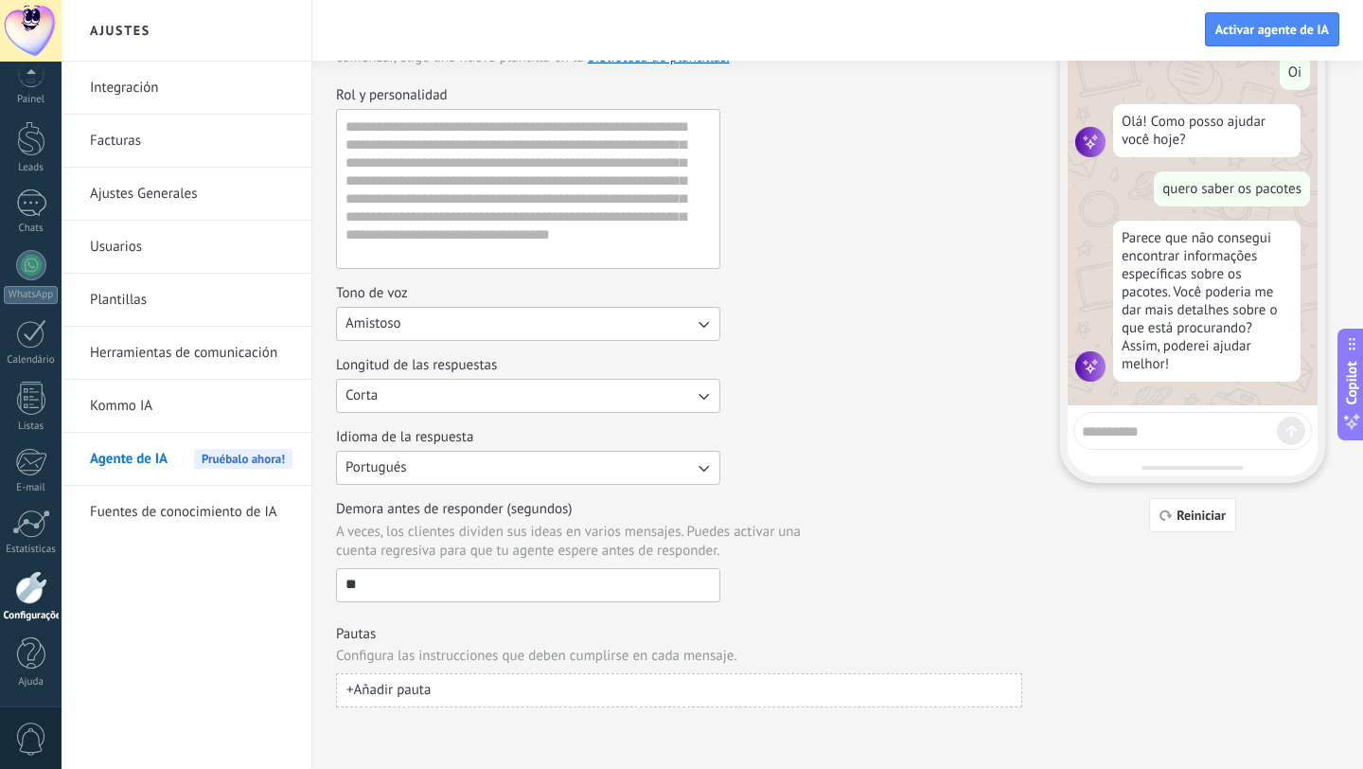
click at [690, 332] on button "Amistoso" at bounding box center [528, 324] width 384 height 34
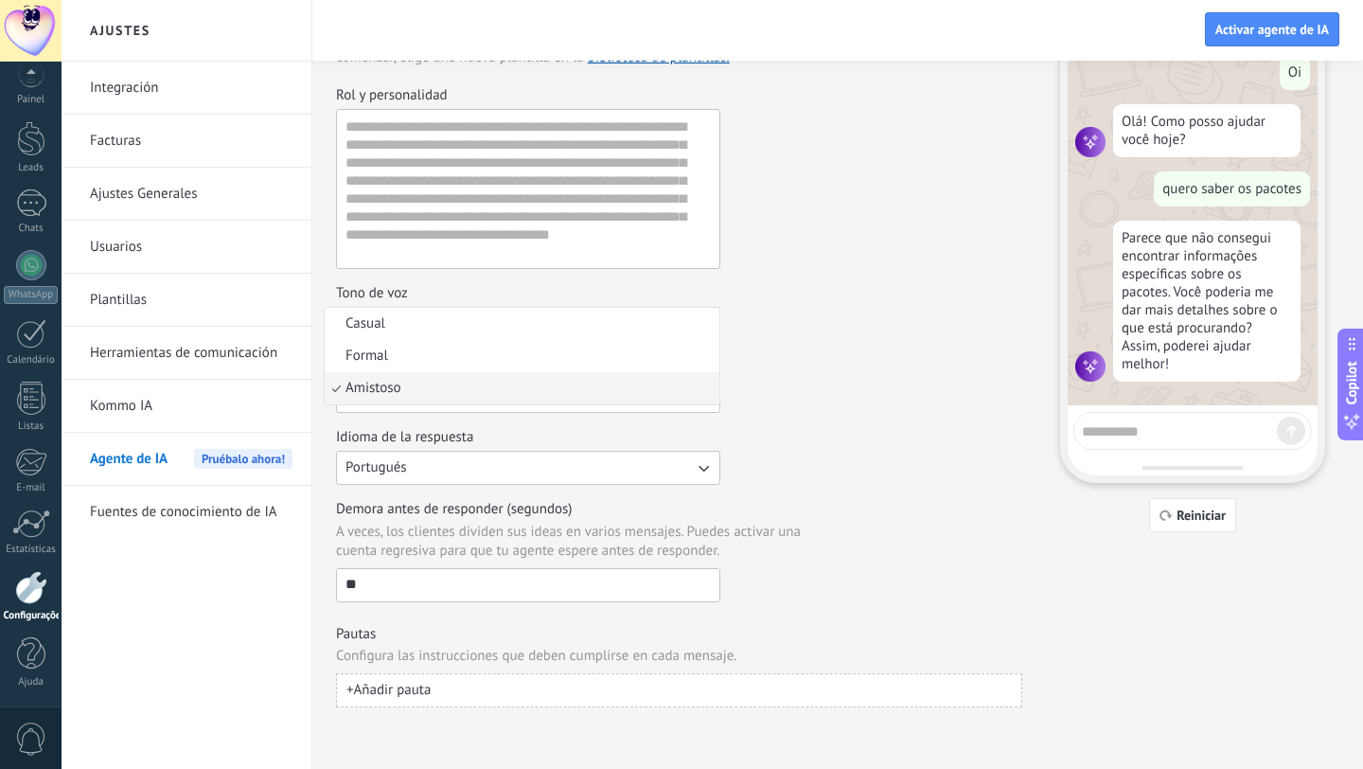
click at [809, 372] on div "Longitud de las respuestas Corta" at bounding box center [679, 384] width 686 height 57
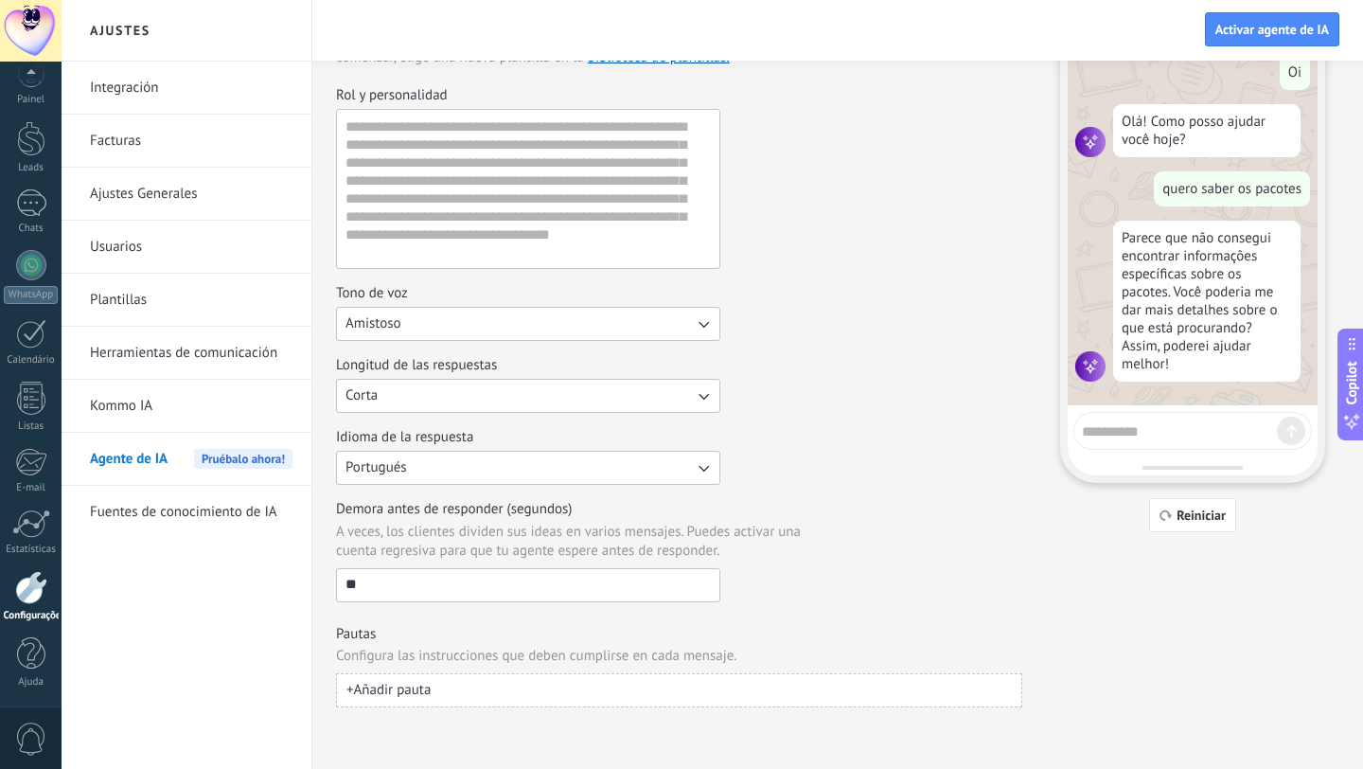
click at [682, 326] on button "Amistoso" at bounding box center [528, 324] width 384 height 34
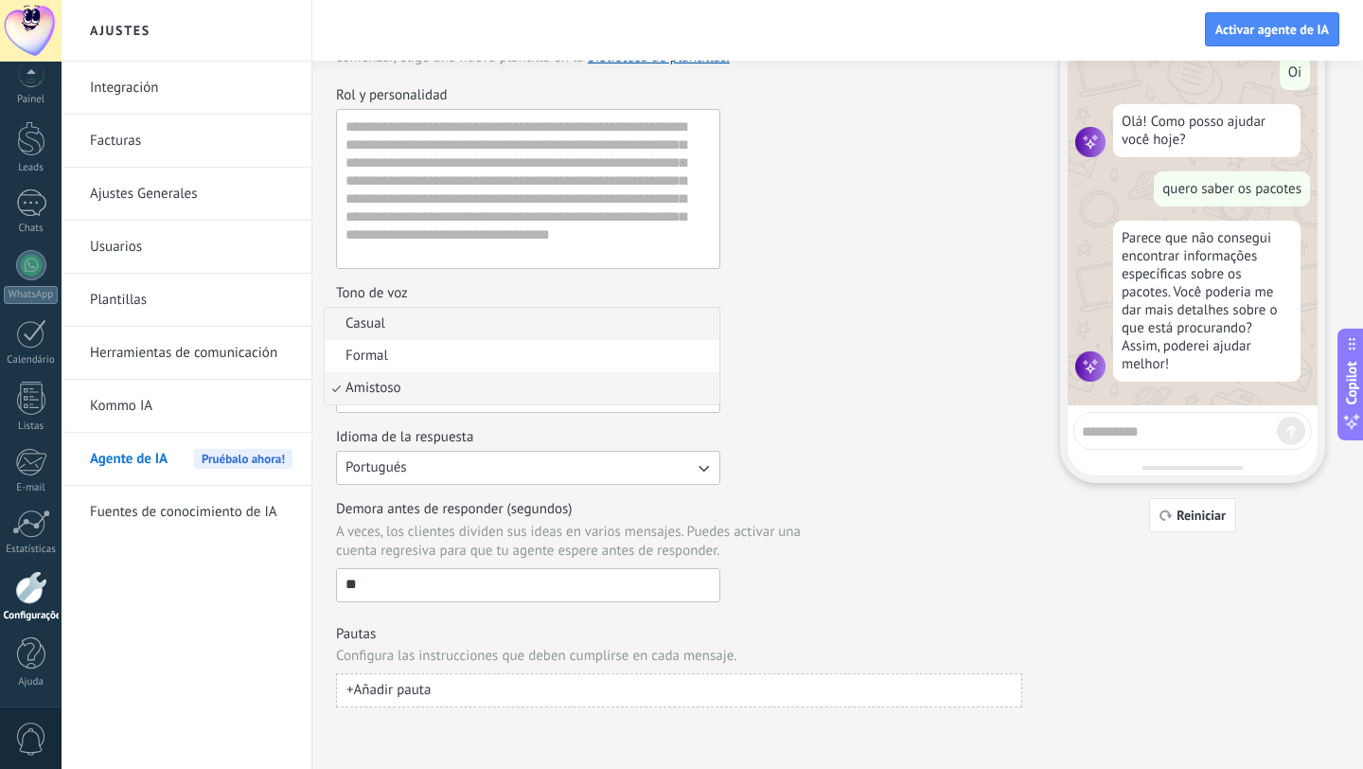
click at [589, 337] on li "Casual" at bounding box center [522, 324] width 395 height 32
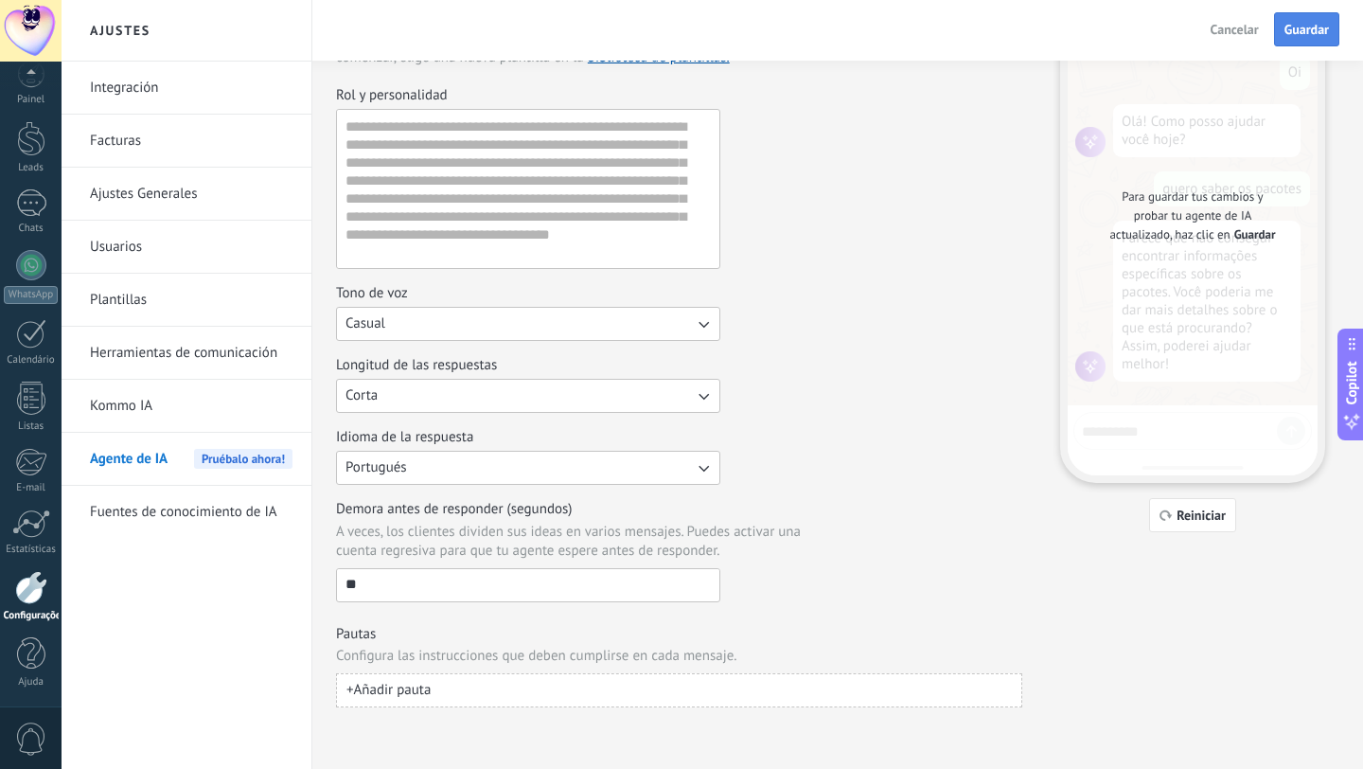
click at [1299, 27] on span "Guardar" at bounding box center [1306, 29] width 44 height 13
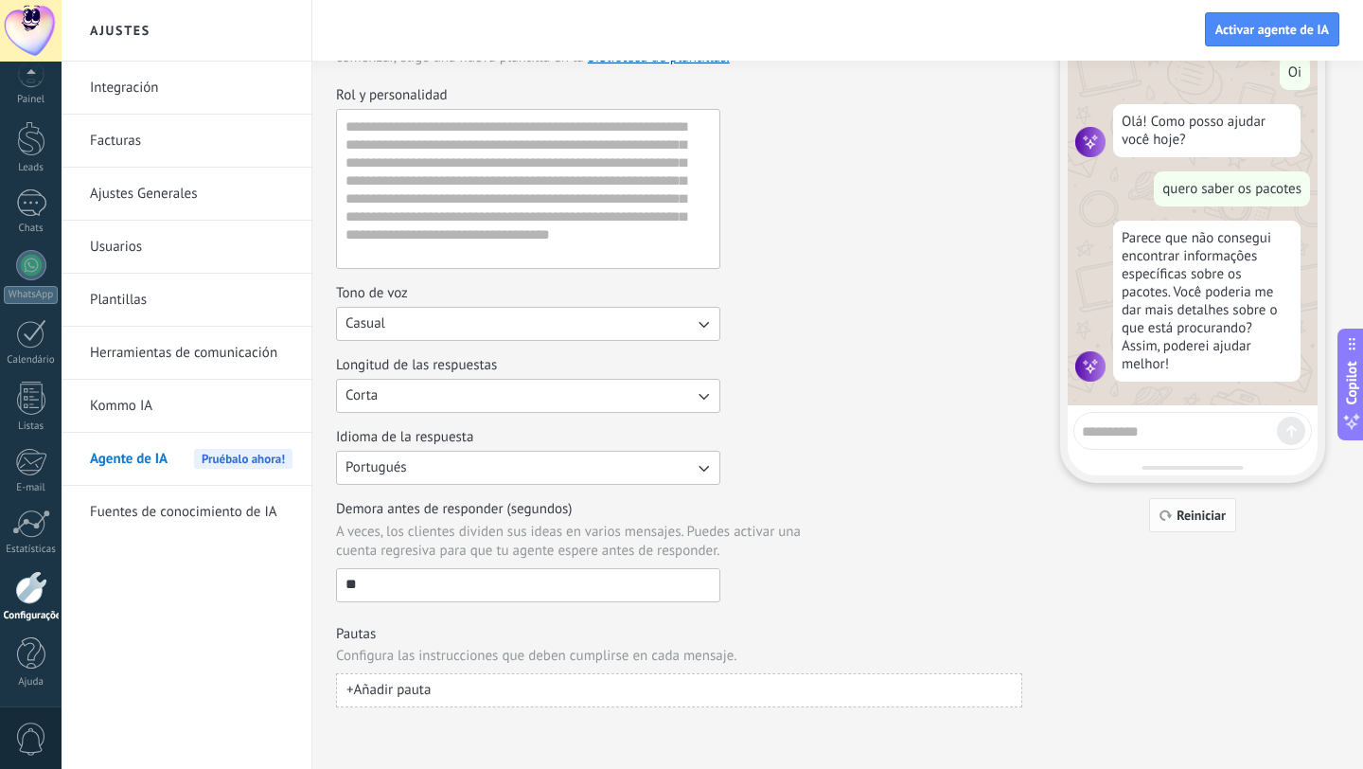
click at [1196, 522] on span "Reiniciar" at bounding box center [1201, 514] width 49 height 13
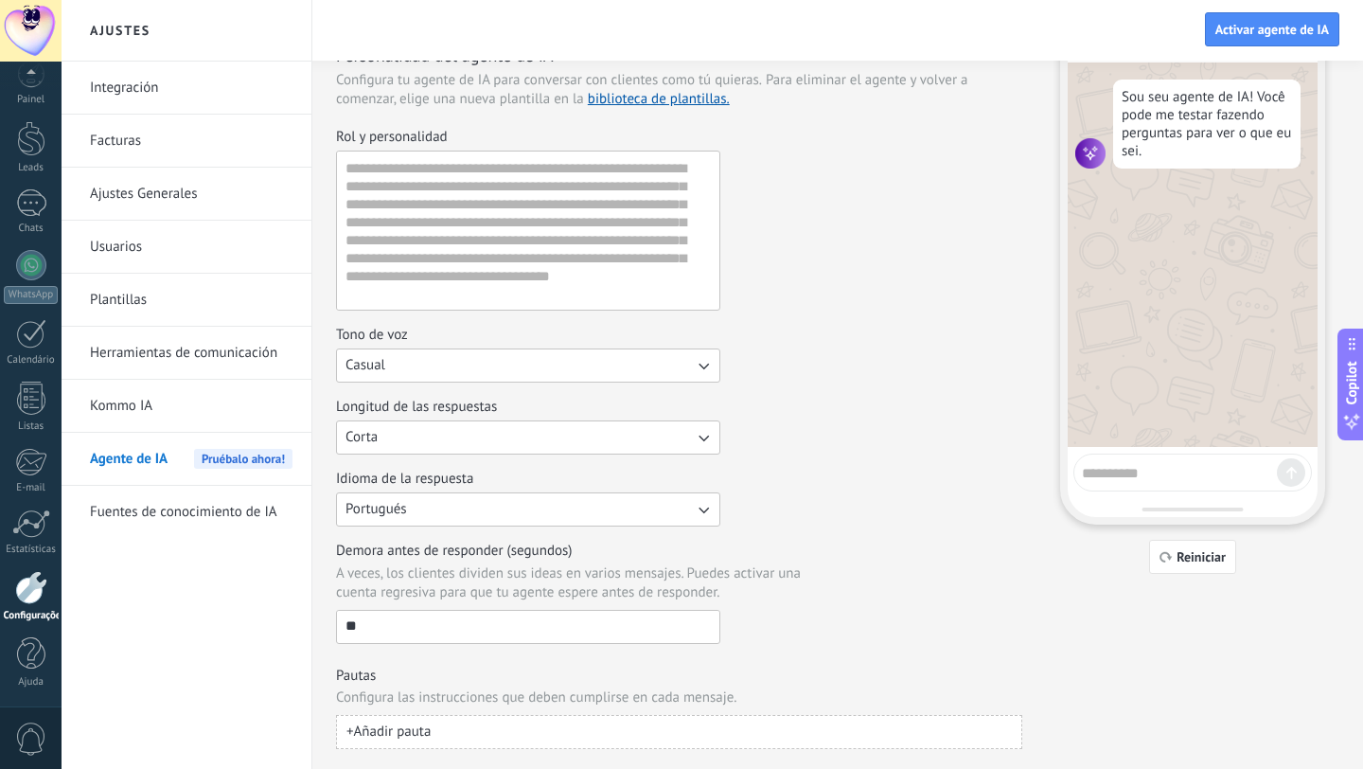
scroll to position [80, 0]
click at [1179, 483] on div at bounding box center [1192, 473] width 239 height 38
click at [1179, 488] on div at bounding box center [1192, 473] width 239 height 38
click at [1146, 454] on div at bounding box center [1192, 473] width 239 height 38
click at [1142, 479] on textarea at bounding box center [1179, 471] width 195 height 24
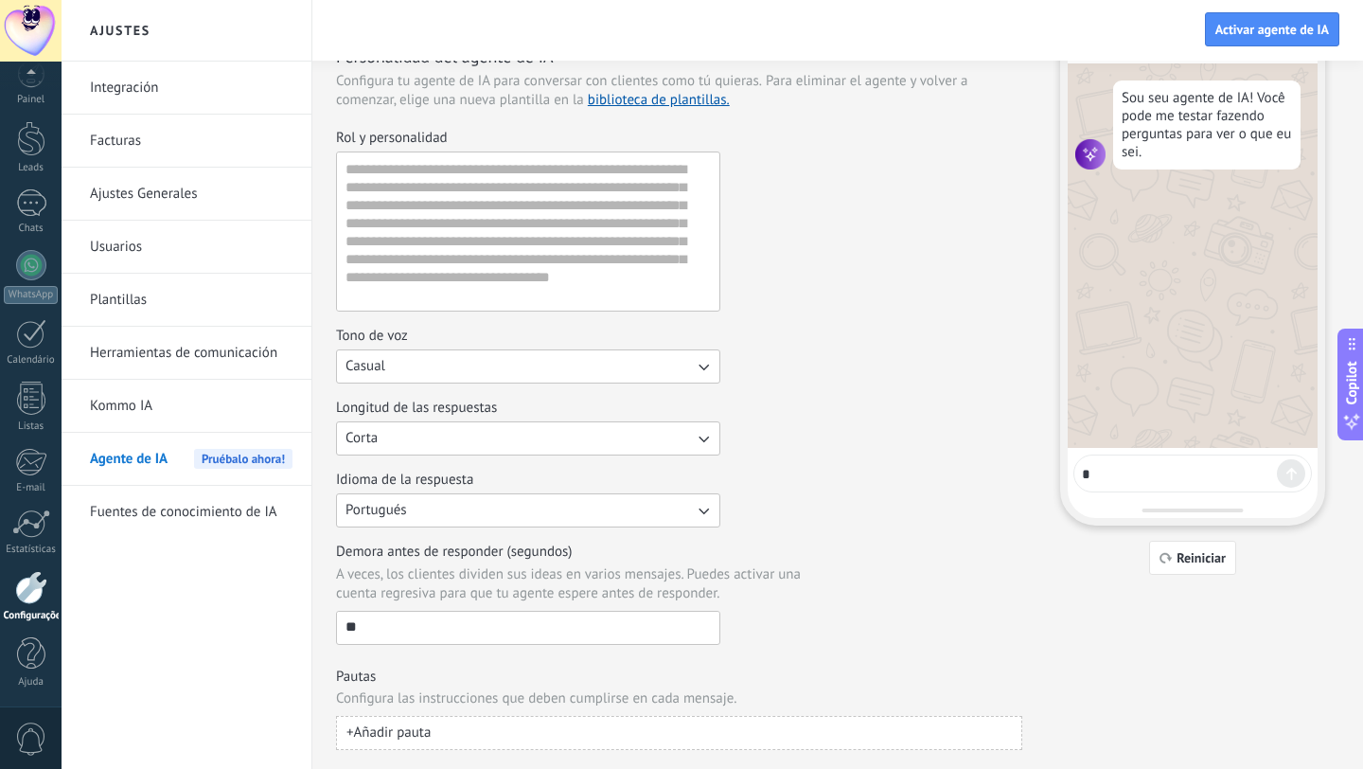
type textarea "**"
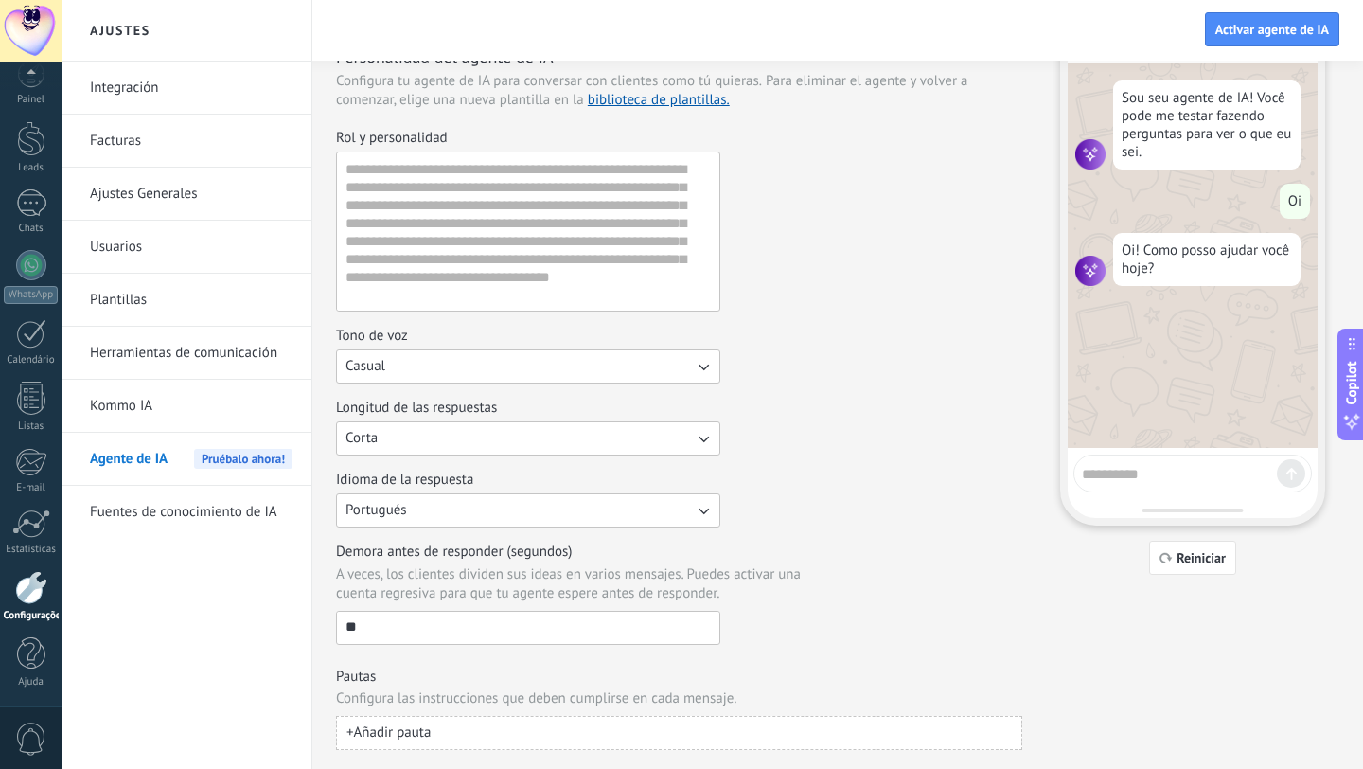
scroll to position [0, 0]
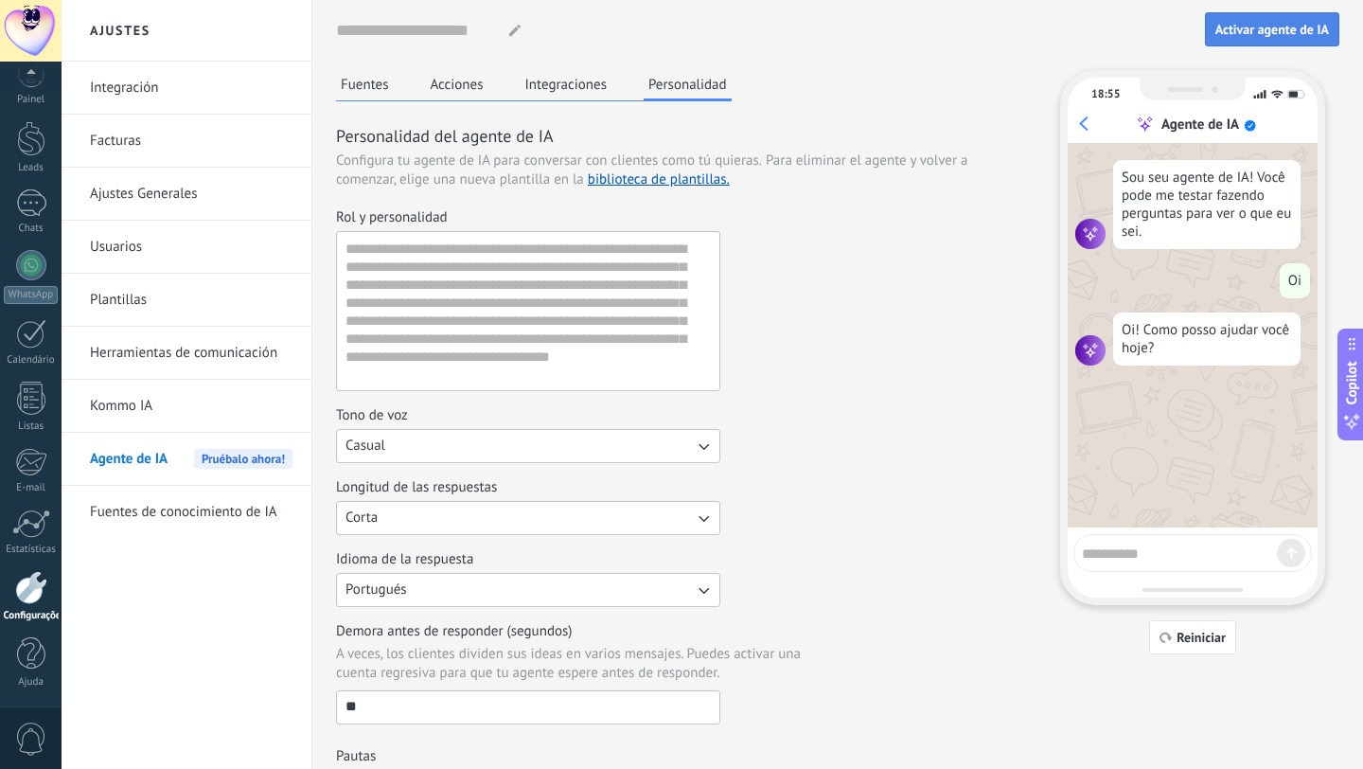
click at [1228, 33] on span "Activar agente de IA" at bounding box center [1272, 29] width 114 height 13
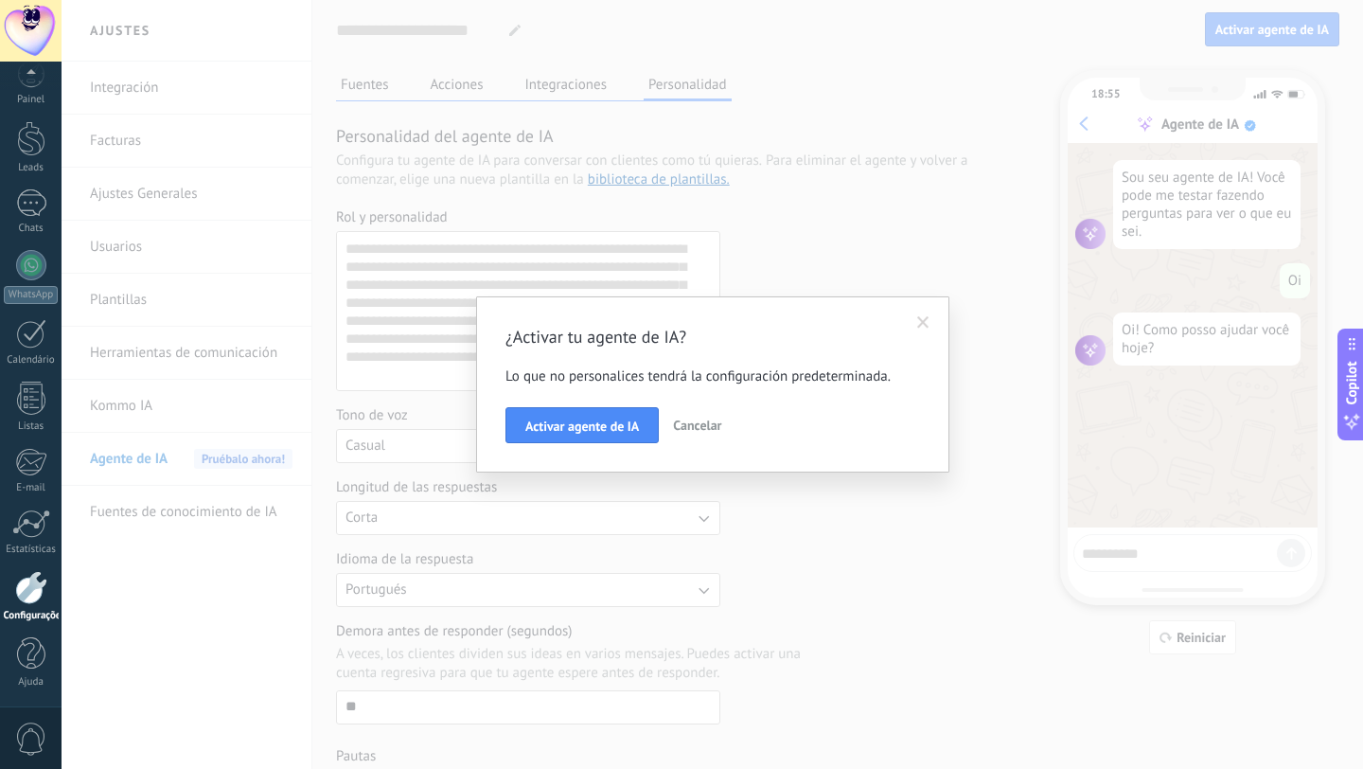
click at [533, 444] on div "¿Activar tu agente de IA? Lo que no personalices tendrá la configuración predet…" at bounding box center [712, 384] width 473 height 176
click at [533, 431] on span "Activar agente de IA" at bounding box center [582, 425] width 114 height 13
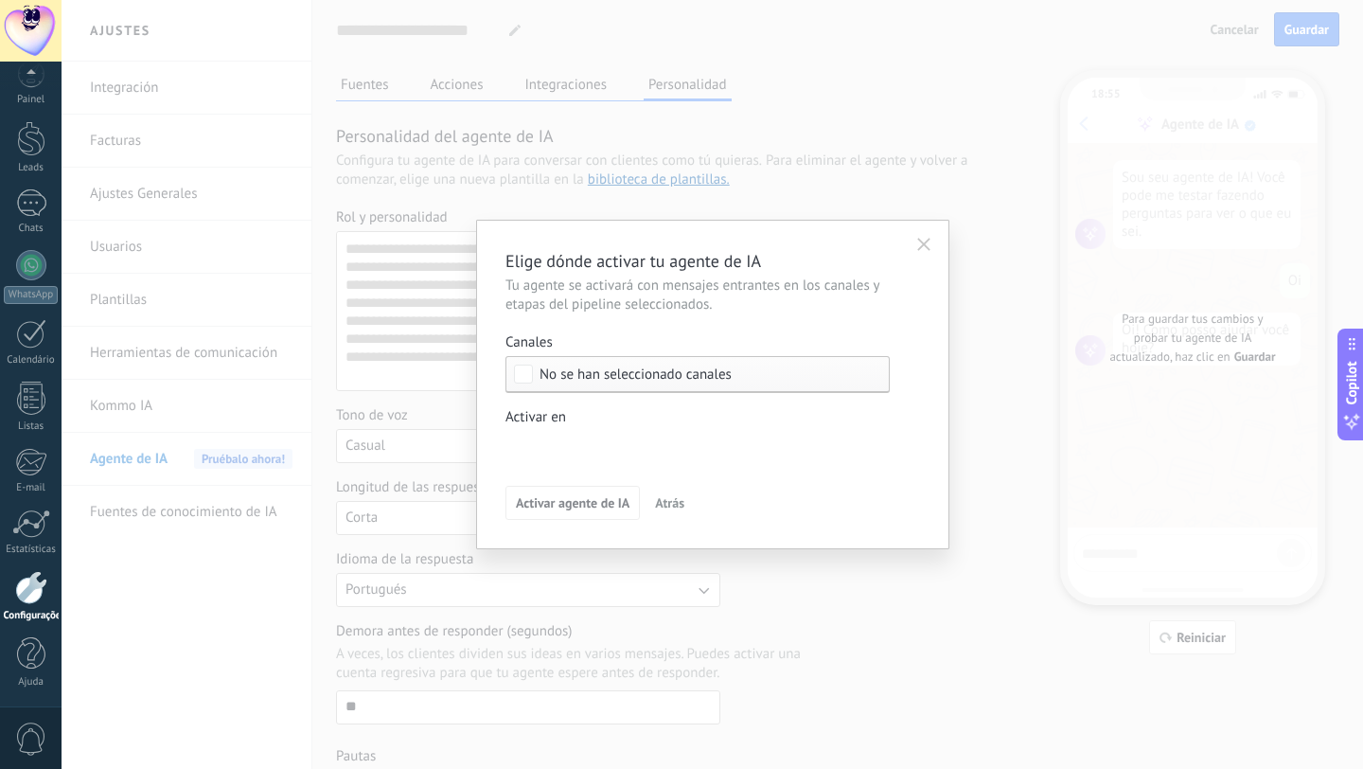
click at [581, 371] on span "No se han seleccionado canales" at bounding box center [636, 374] width 192 height 14
click at [610, 356] on div "Seleccionar todo" at bounding box center [697, 374] width 384 height 36
click at [661, 501] on span "Atrás" at bounding box center [669, 502] width 29 height 13
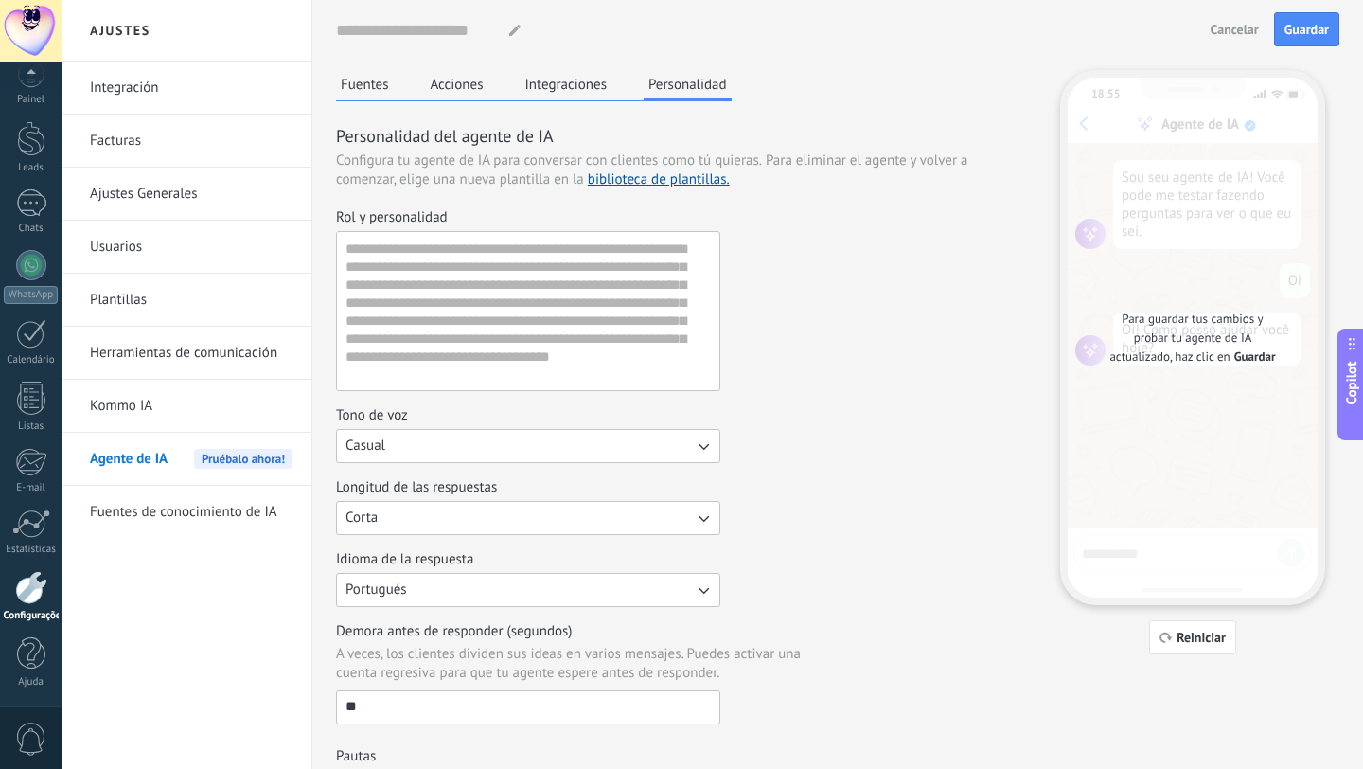
click at [22, 579] on div at bounding box center [31, 587] width 32 height 33
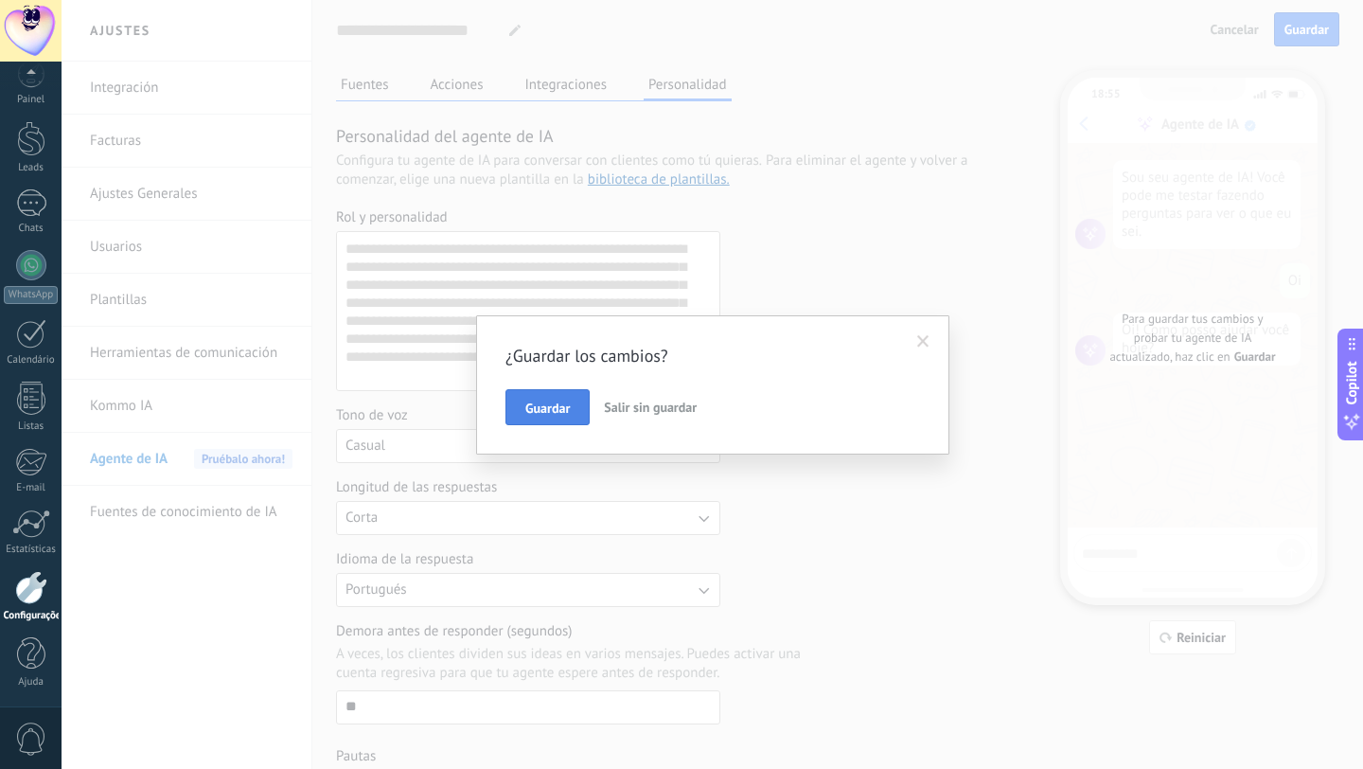
click at [542, 396] on button "Guardar" at bounding box center [547, 407] width 84 height 36
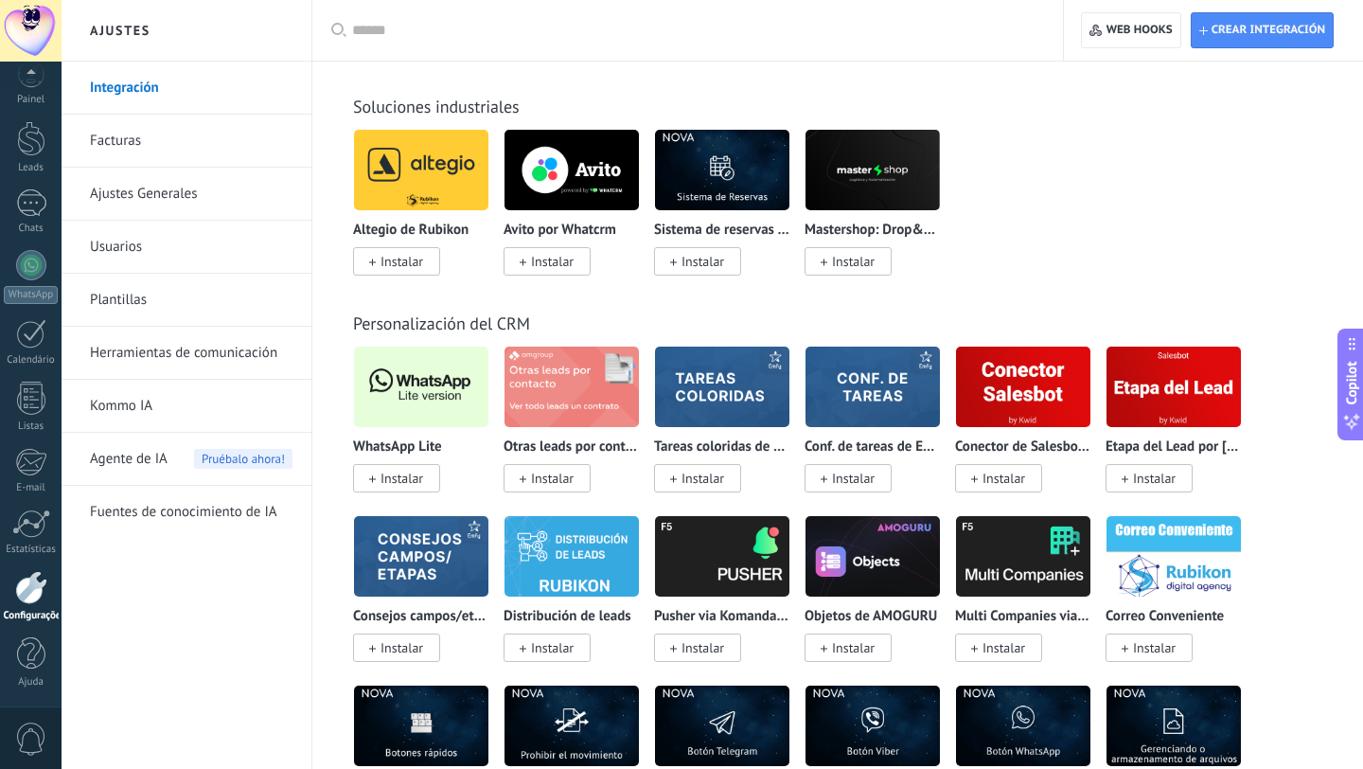
scroll to position [4193, 0]
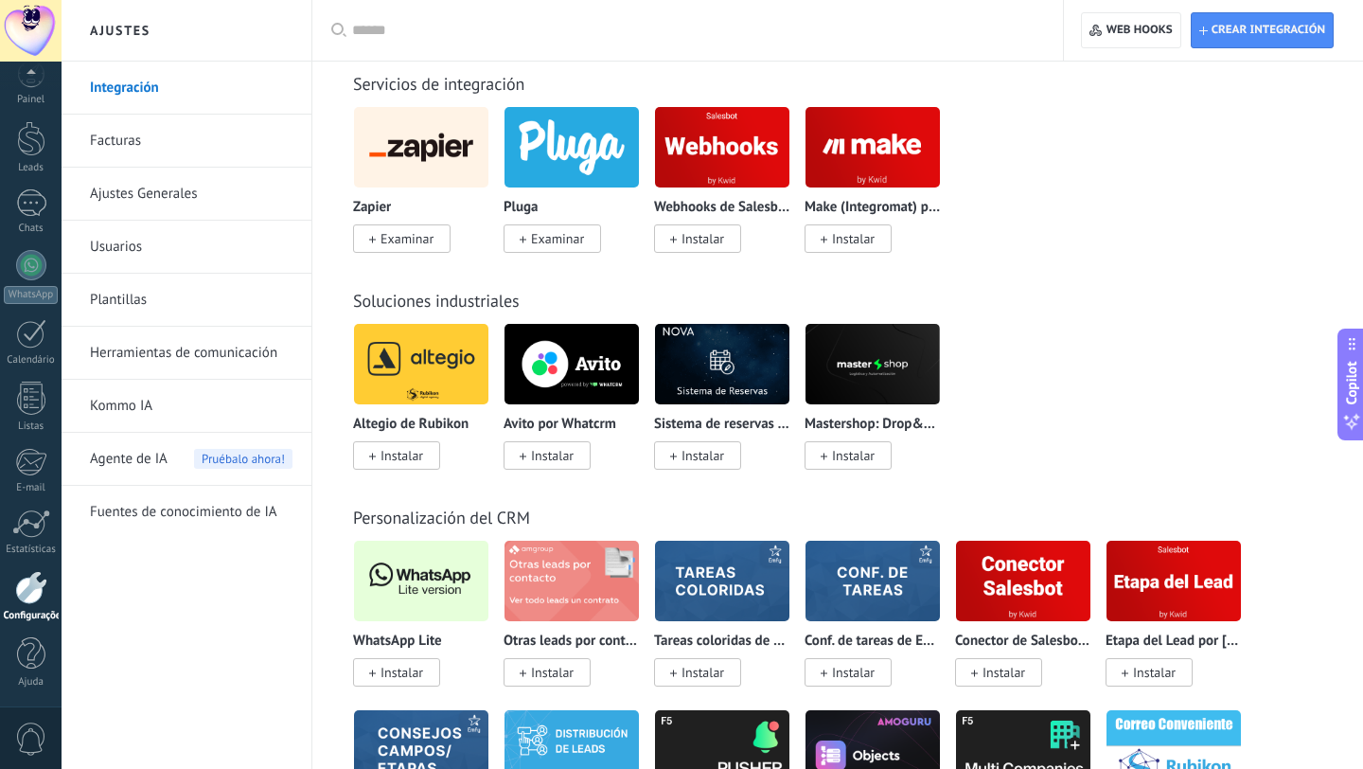
click at [446, 564] on img at bounding box center [421, 581] width 134 height 92
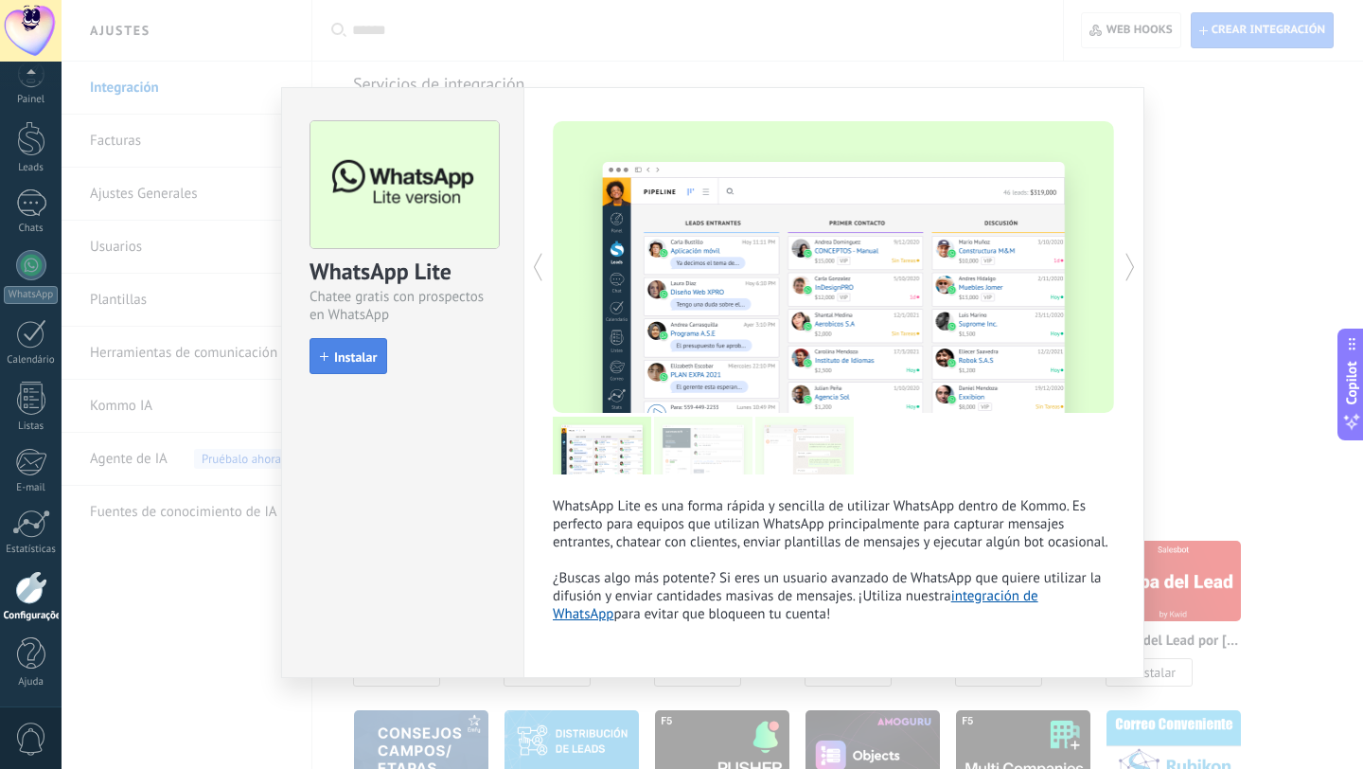
click at [362, 358] on span "Instalar" at bounding box center [355, 356] width 43 height 13
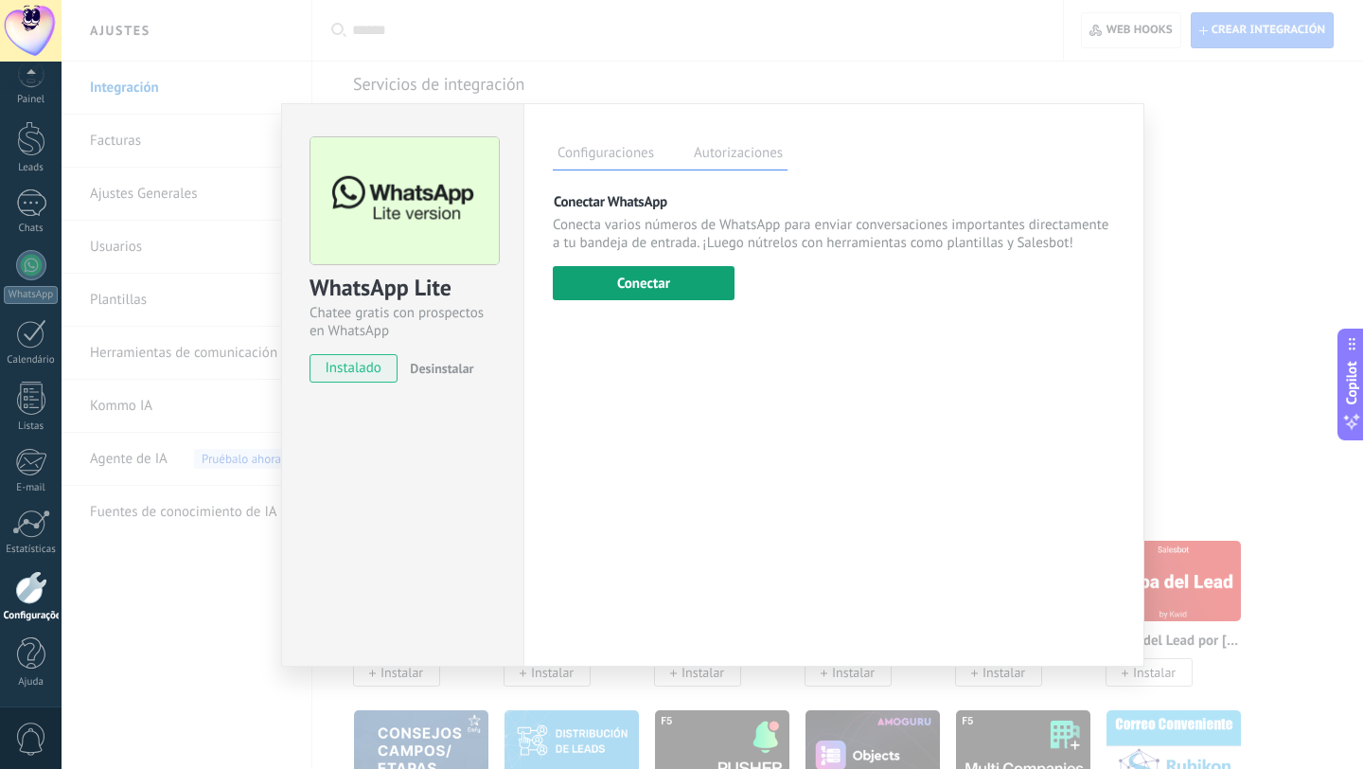
click at [671, 288] on button "Conectar" at bounding box center [644, 283] width 182 height 34
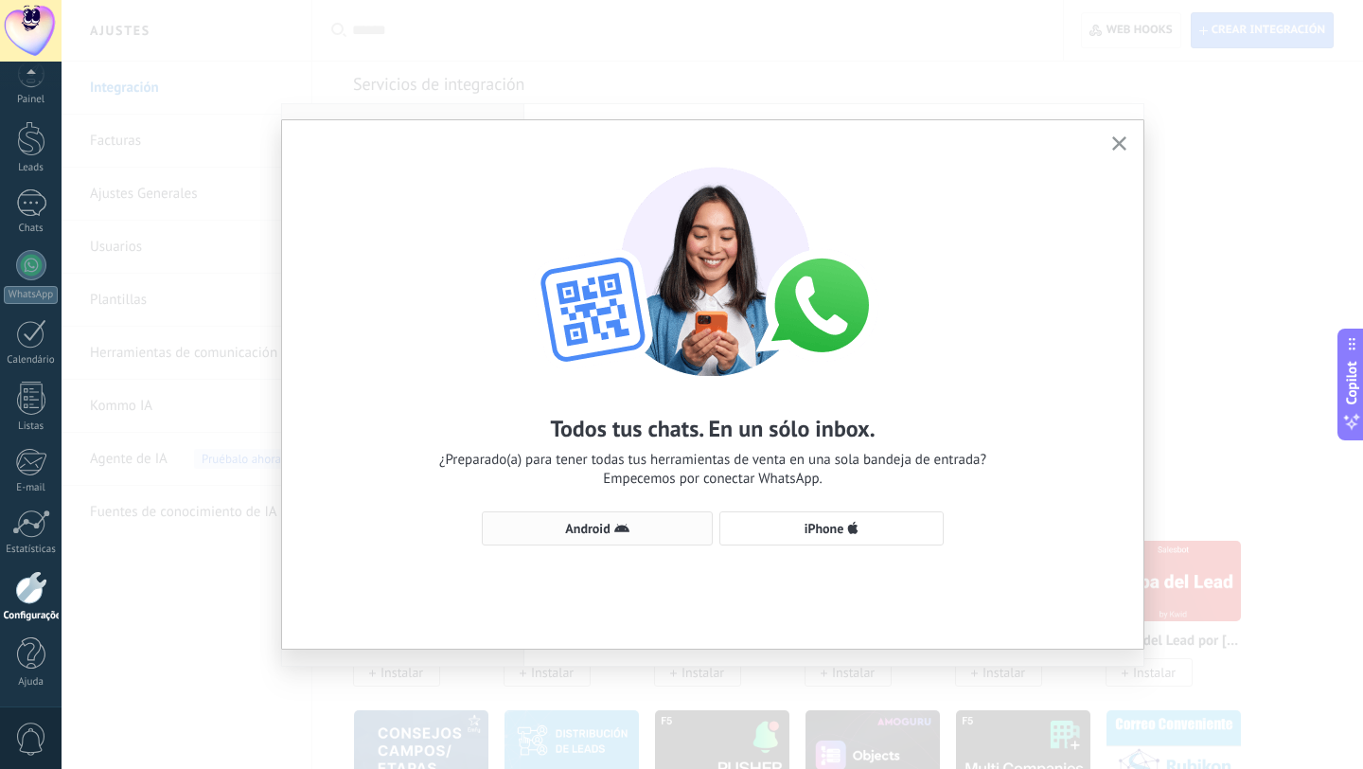
click at [690, 532] on span "Android" at bounding box center [597, 528] width 210 height 15
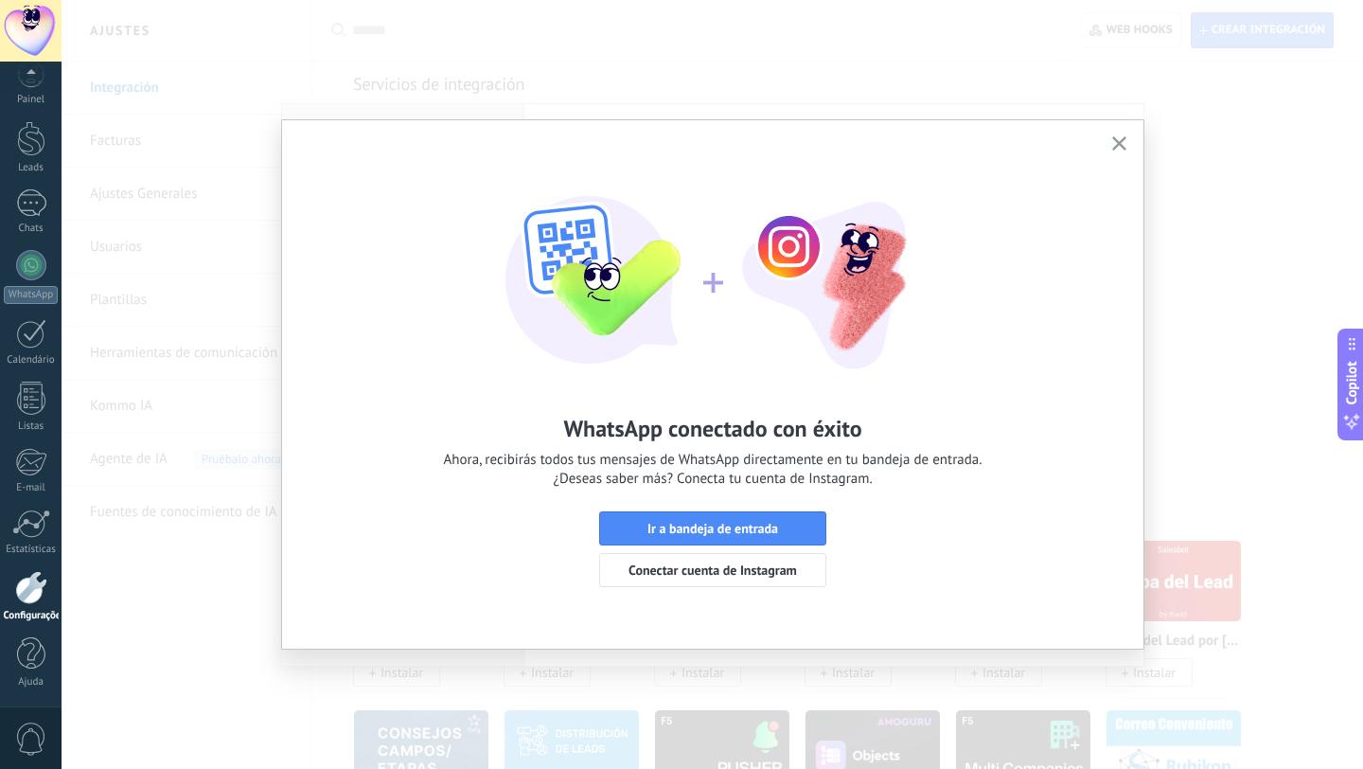
click at [1119, 142] on use "button" at bounding box center [1119, 143] width 14 height 14
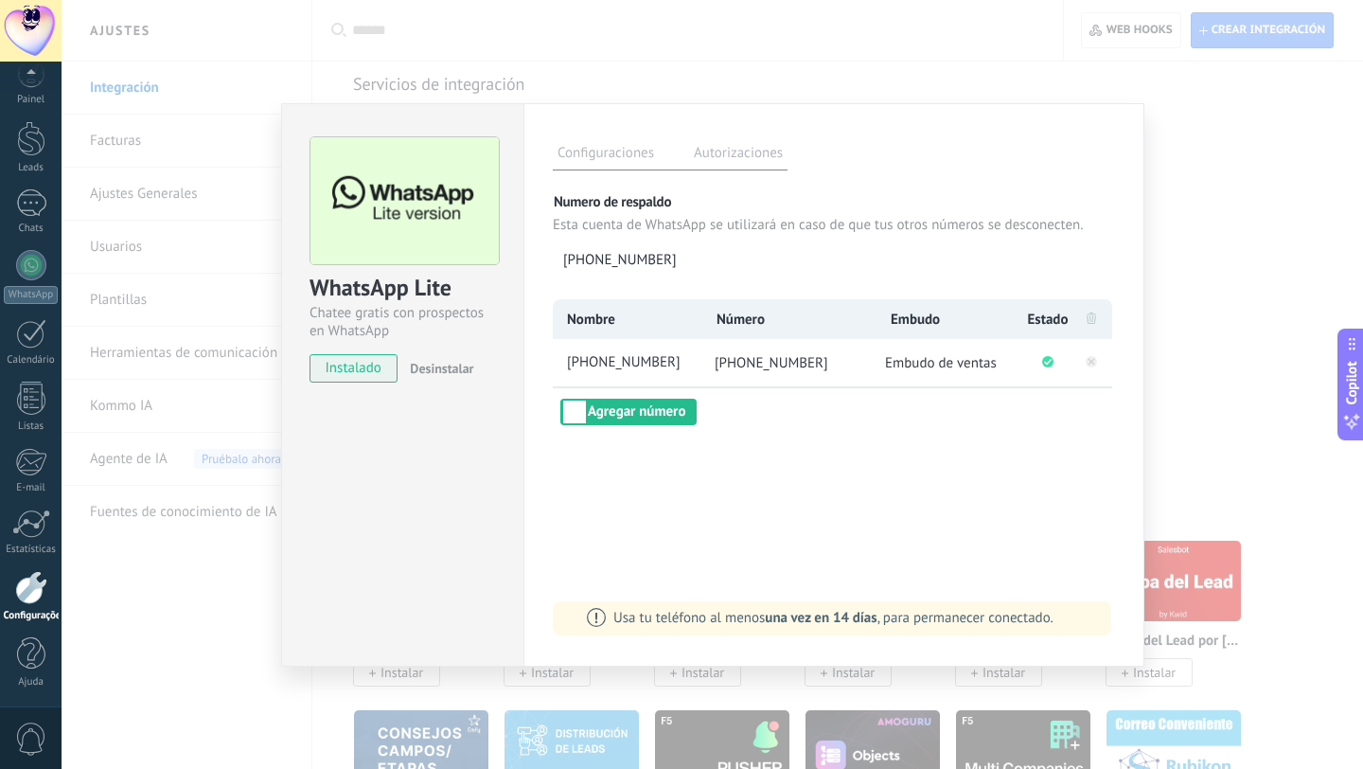
click at [1220, 264] on div "WhatsApp Lite Chatee gratis con prospectos en WhatsApp instalado Desinstalar Co…" at bounding box center [712, 384] width 1301 height 769
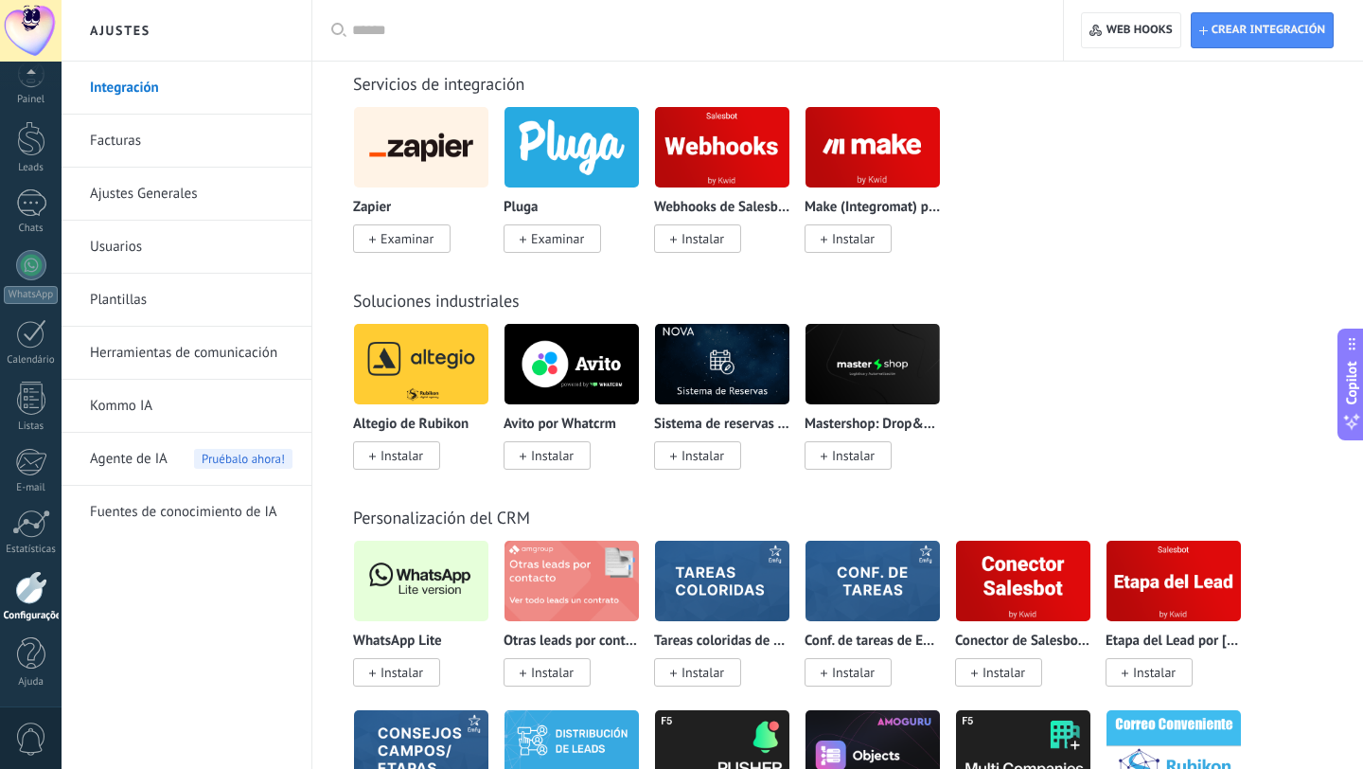
click at [160, 472] on span "Agente de IA" at bounding box center [129, 459] width 78 height 53
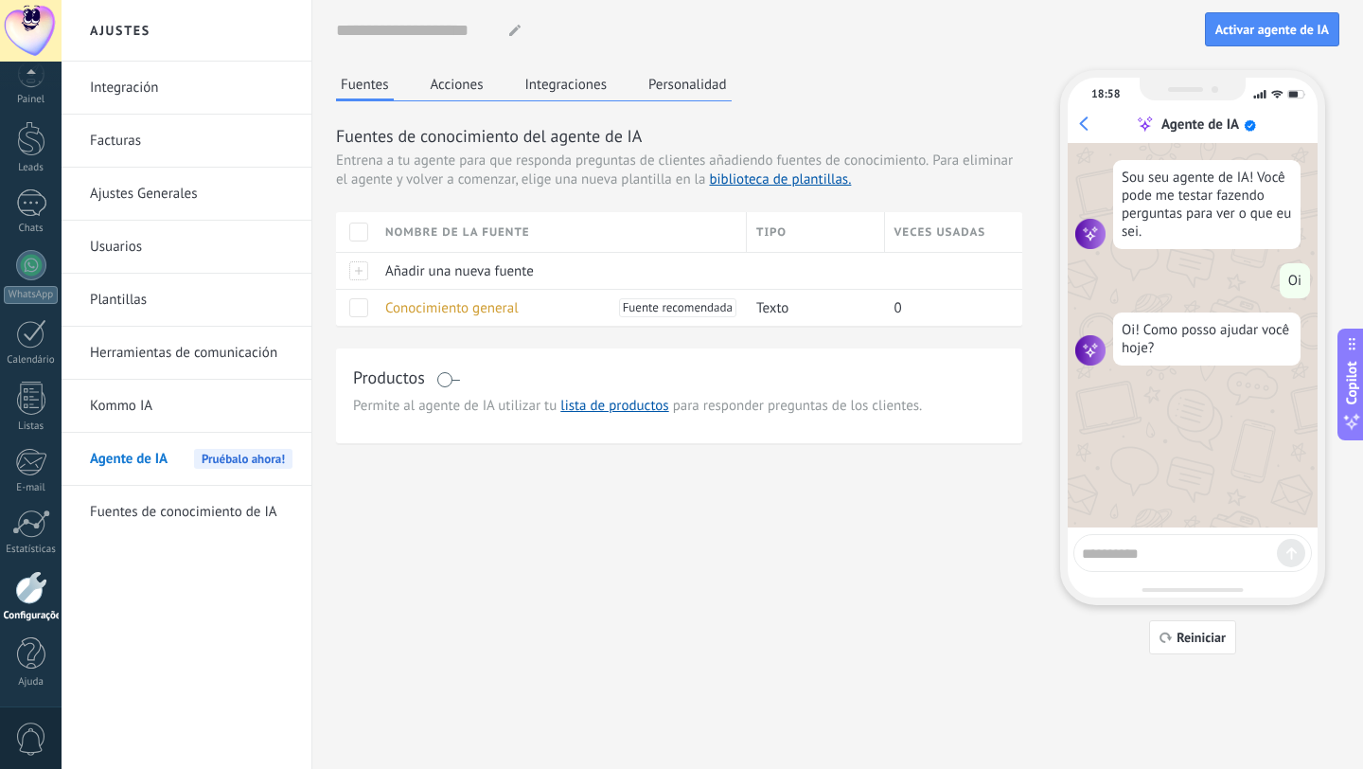
click at [1273, 12] on div "Activar agente de IA" at bounding box center [1272, 29] width 134 height 34
click at [1247, 29] on span "Activar agente de IA" at bounding box center [1272, 29] width 114 height 13
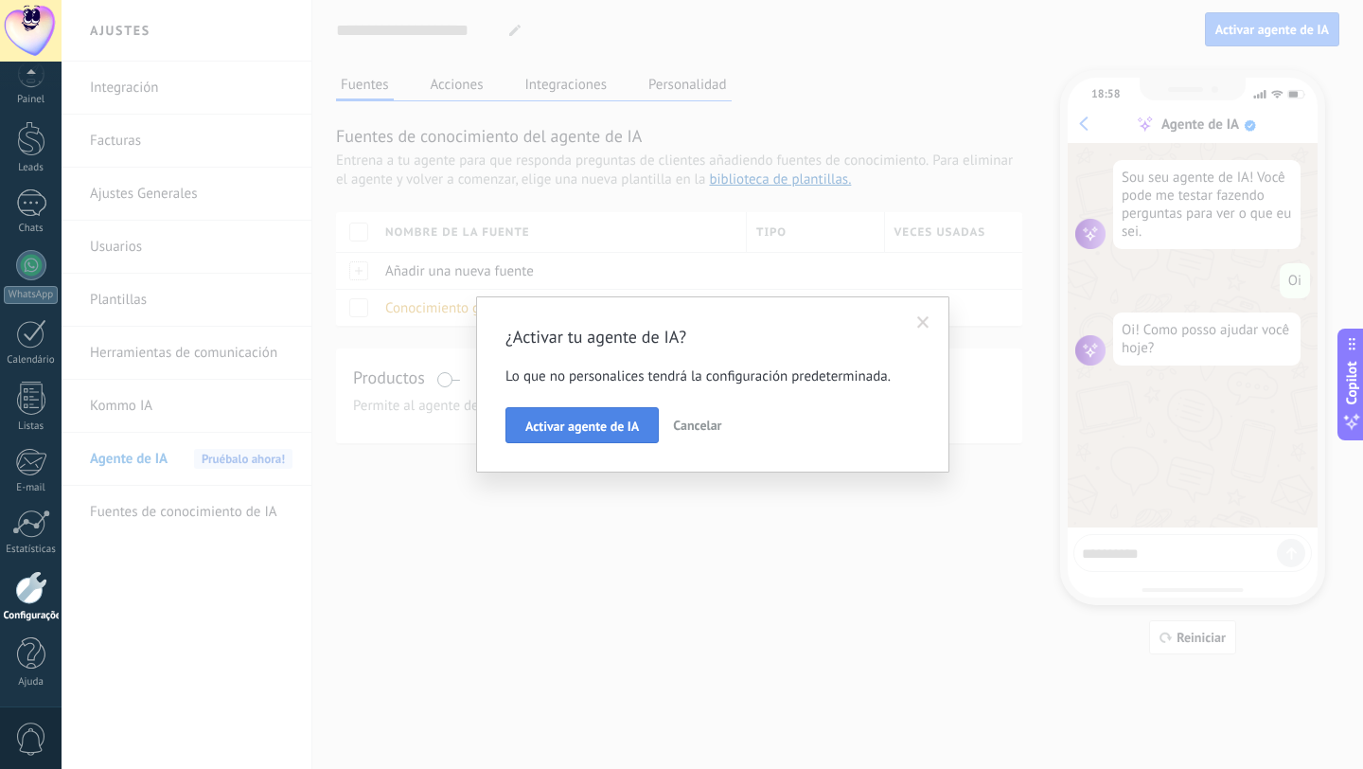
click at [581, 419] on span "Activar agente de IA" at bounding box center [582, 425] width 114 height 13
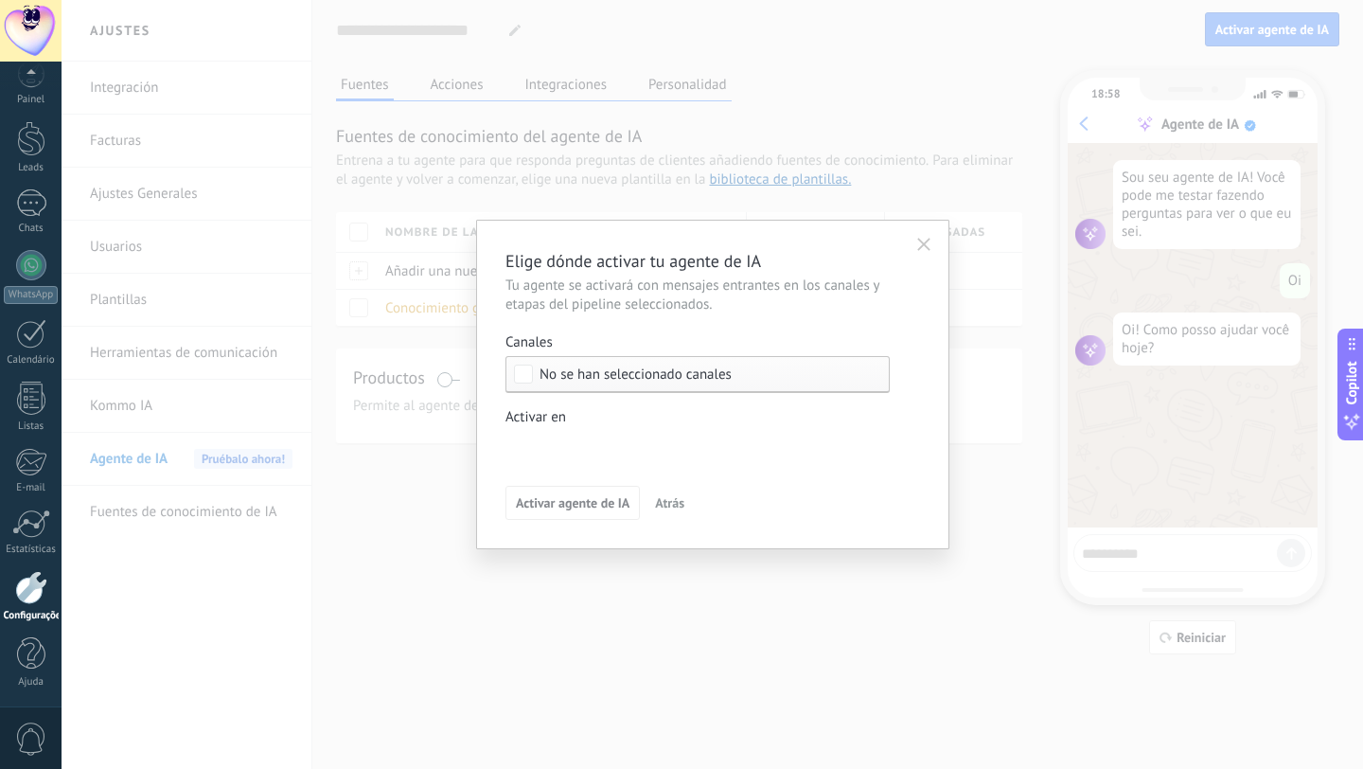
click at [536, 383] on div "No se han seleccionado canales" at bounding box center [697, 374] width 384 height 37
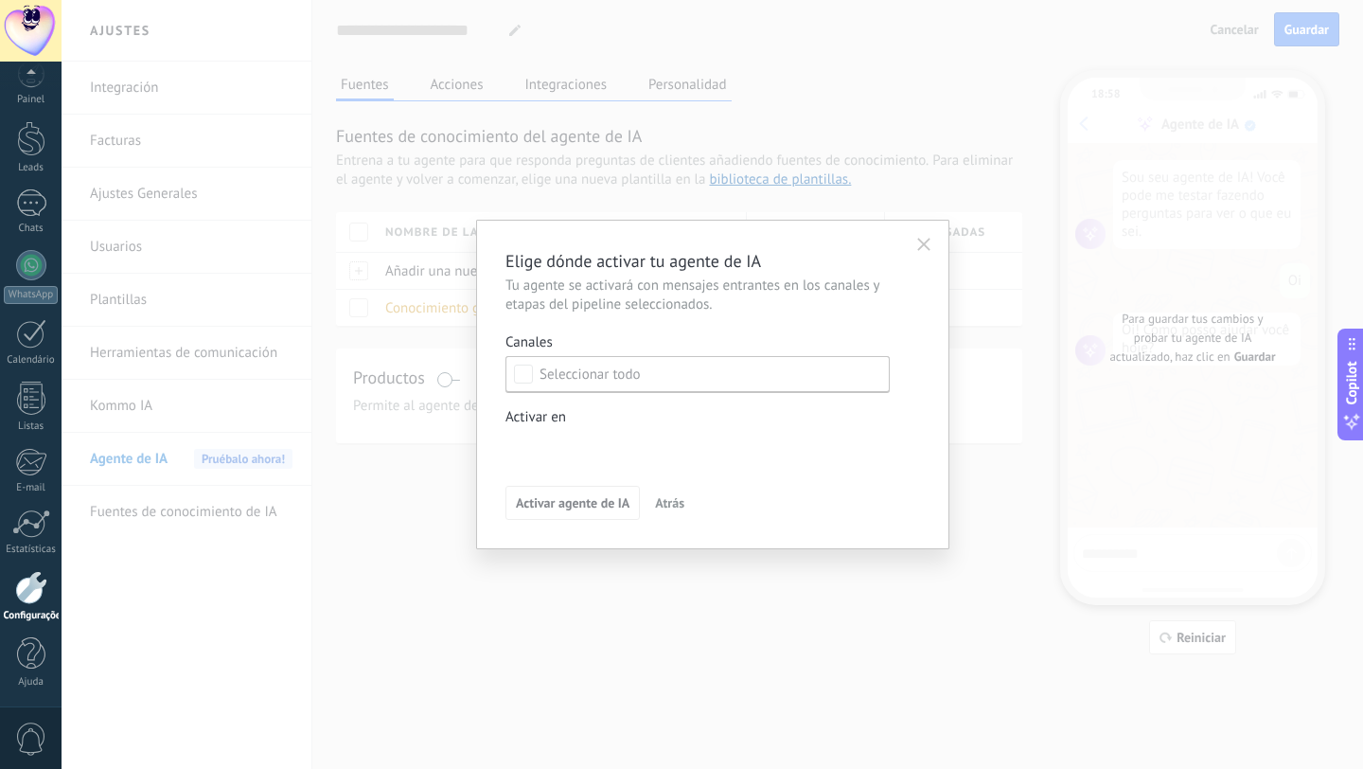
click at [673, 509] on span "Atrás" at bounding box center [669, 502] width 29 height 13
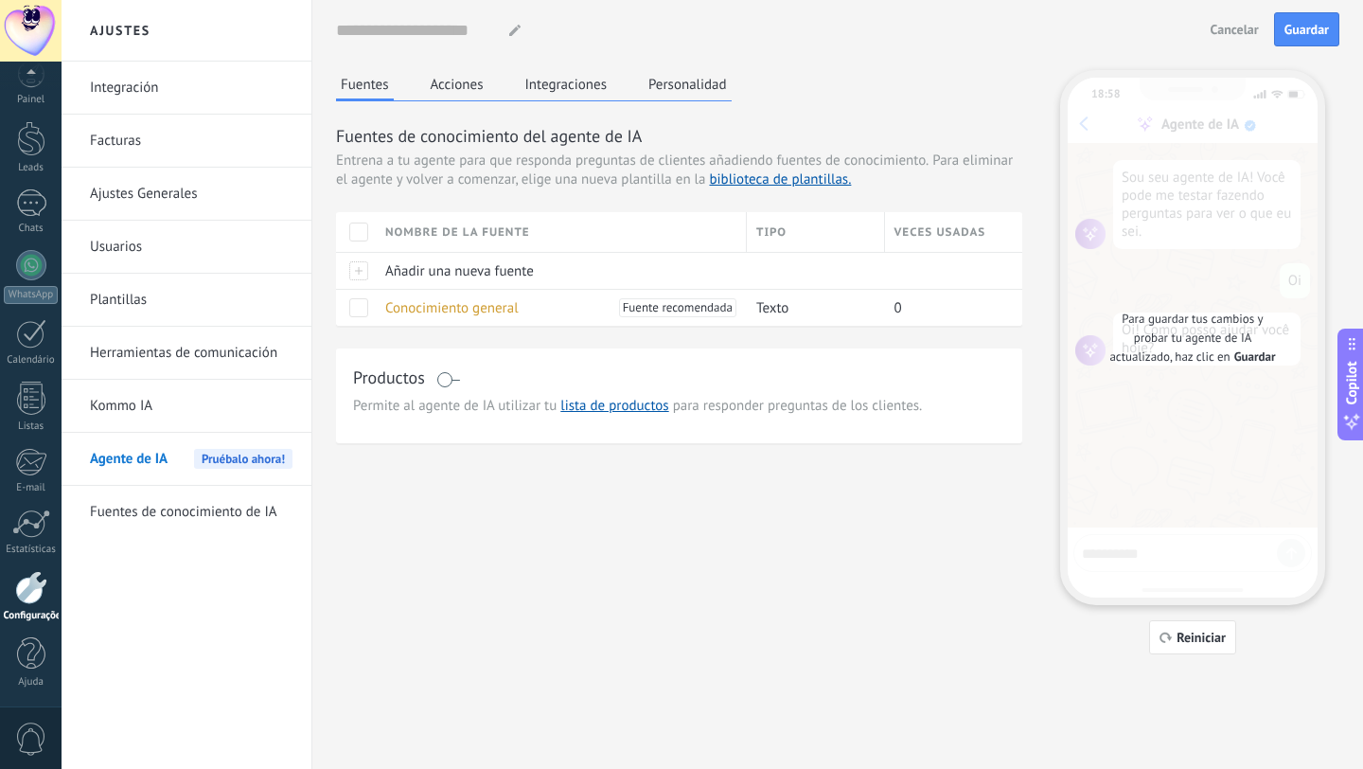
click at [1231, 337] on span "Para guardar tus cambios y probar tu agente de IA actualizado, haz clic en" at bounding box center [1185, 337] width 153 height 54
click at [1248, 346] on div "Para guardar tus cambios y probar tu agente de IA actualizado, haz clic en Guar…" at bounding box center [1193, 338] width 175 height 57
click at [25, 610] on div "Configurações" at bounding box center [31, 616] width 55 height 12
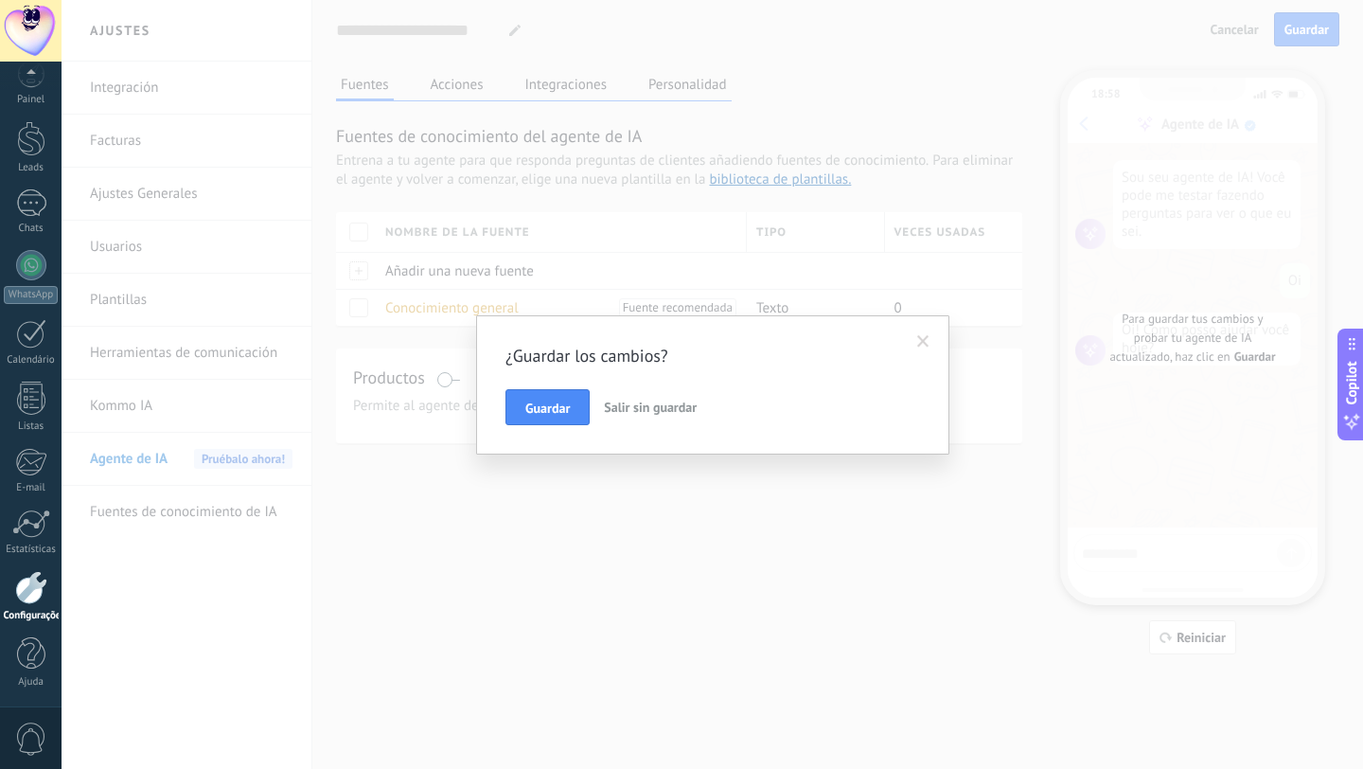
click at [666, 401] on span "Salir sin guardar" at bounding box center [650, 406] width 93 height 17
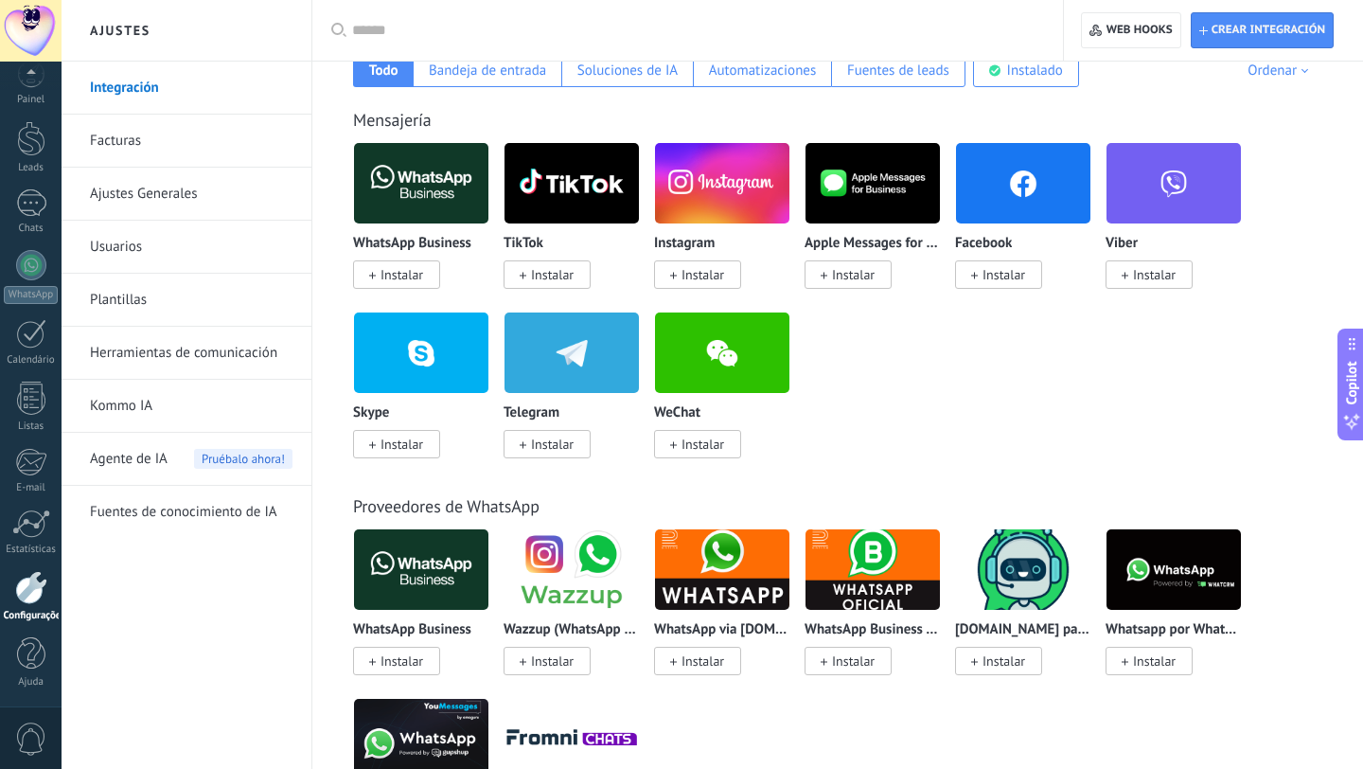
scroll to position [346, 0]
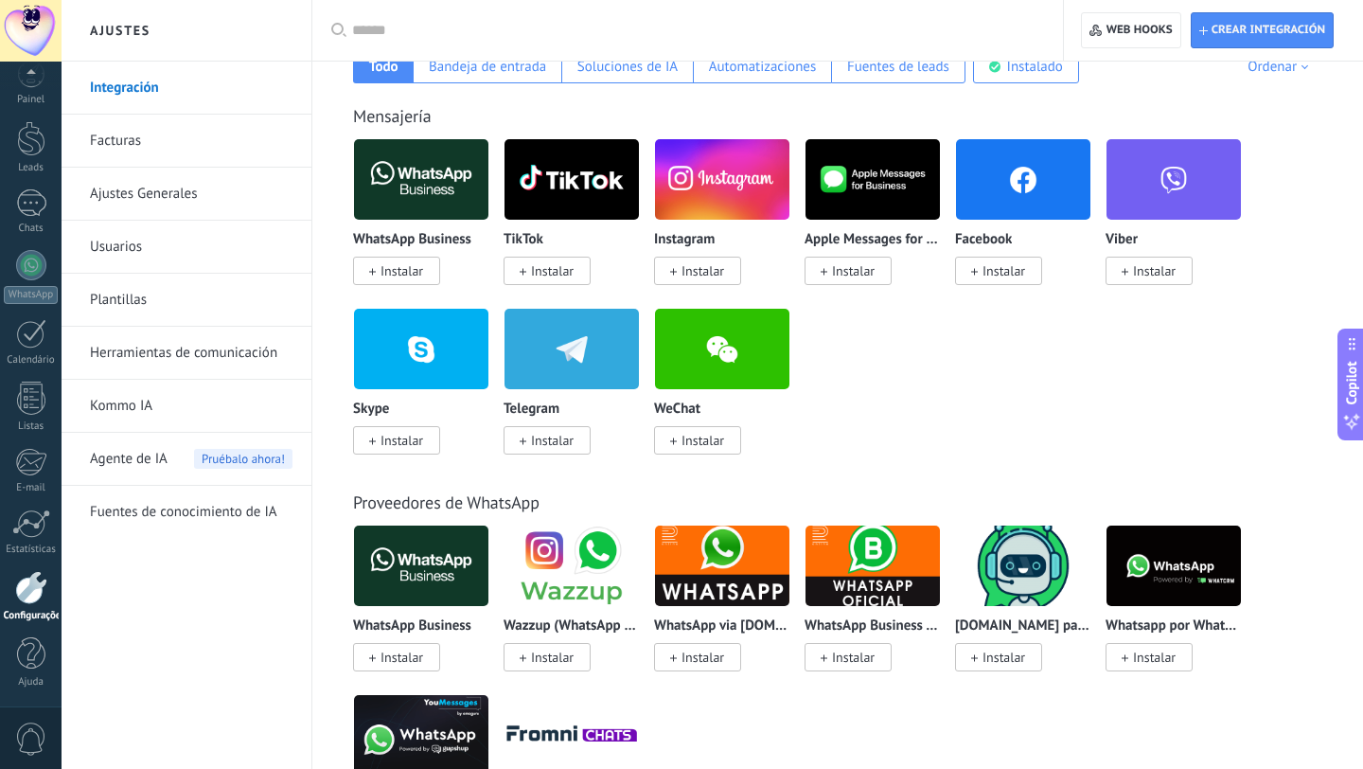
click at [364, 275] on span "Instalar" at bounding box center [396, 271] width 87 height 28
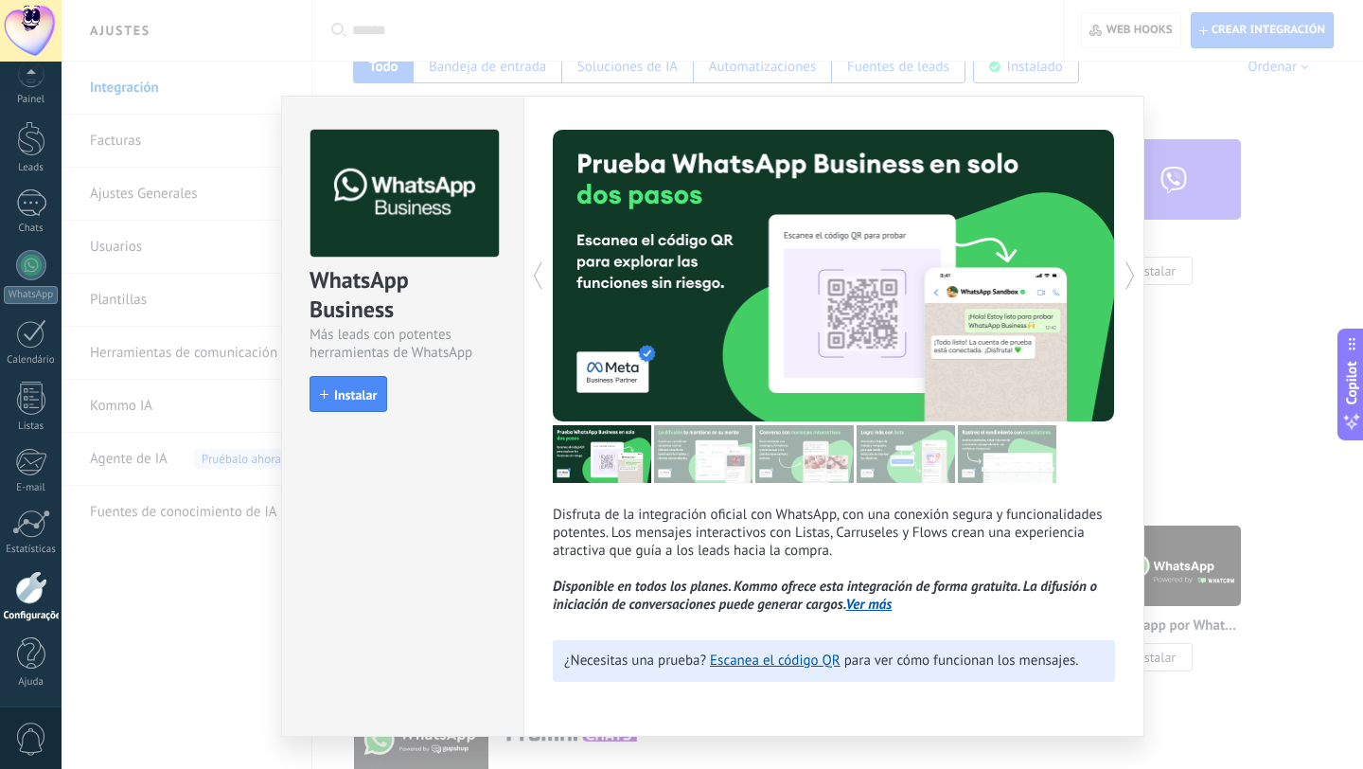
click at [416, 277] on div "WhatsApp Business" at bounding box center [403, 295] width 186 height 61
click at [346, 403] on button "Instalar" at bounding box center [349, 394] width 78 height 36
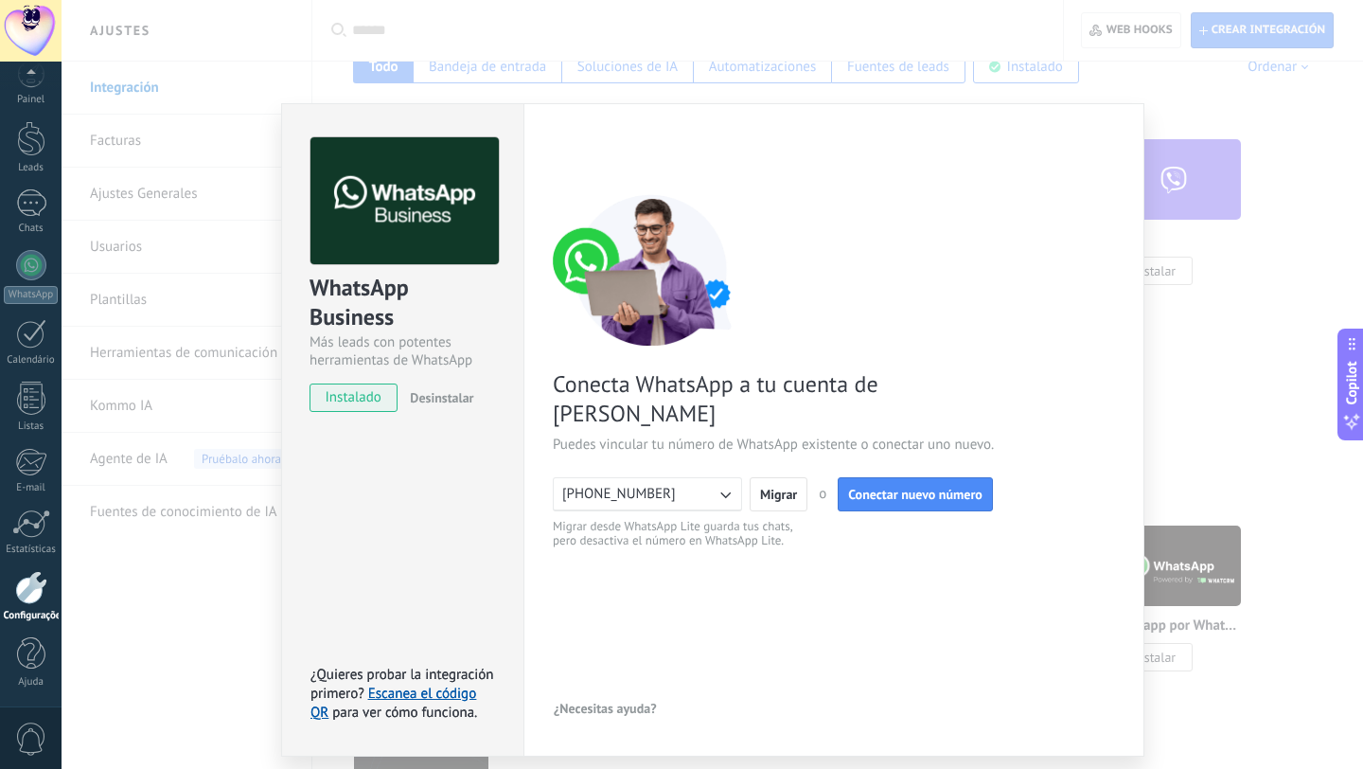
click at [731, 485] on icon "button" at bounding box center [725, 494] width 19 height 19
click at [731, 478] on li "[PHONE_NUMBER]" at bounding box center [641, 494] width 200 height 32
click at [788, 477] on button "Migrar" at bounding box center [779, 494] width 58 height 34
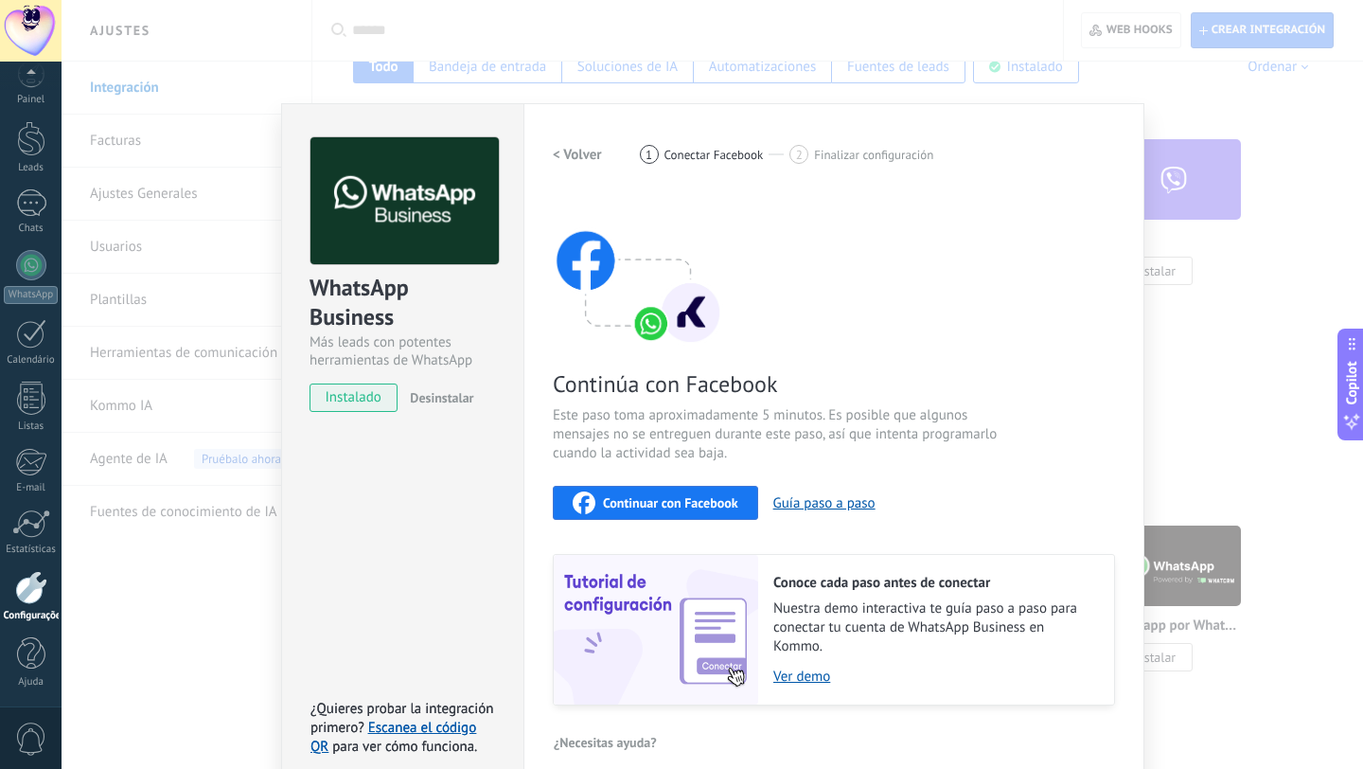
click at [714, 496] on span "Continuar con Facebook" at bounding box center [670, 502] width 135 height 13
